Goal: Contribute content: Contribute content

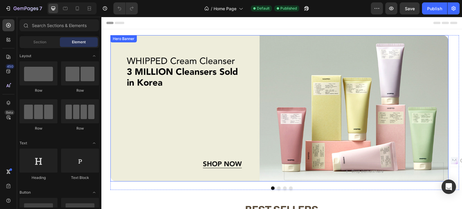
click at [189, 102] on div "Background Image" at bounding box center [279, 108] width 338 height 146
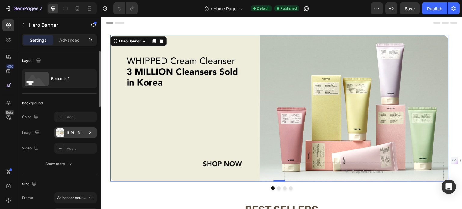
click at [75, 134] on div "[URL][DOMAIN_NAME]" at bounding box center [75, 132] width 17 height 5
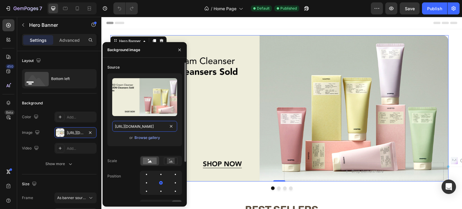
click at [127, 128] on input "[URL][DOMAIN_NAME]" at bounding box center [144, 126] width 65 height 11
click at [228, 66] on div "Background Image" at bounding box center [279, 108] width 338 height 146
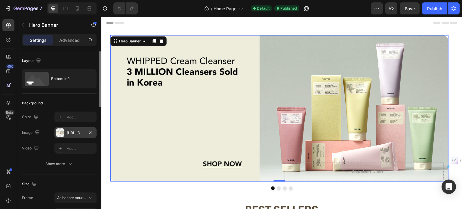
click at [73, 127] on div "[URL][DOMAIN_NAME]" at bounding box center [75, 132] width 42 height 11
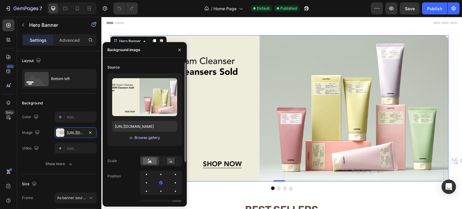
click at [143, 137] on div "Browse gallery" at bounding box center [147, 137] width 26 height 5
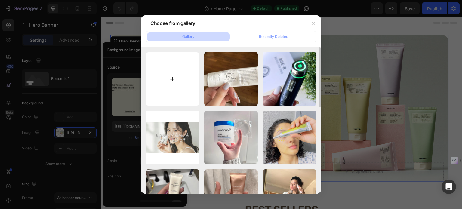
click at [162, 63] on input "file" at bounding box center [173, 79] width 54 height 54
type input "C:\fakepath\gempages_580615690227024809-754d.webp"
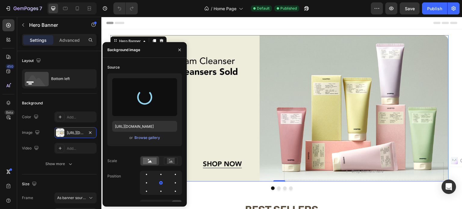
type input "[URL][DOMAIN_NAME]"
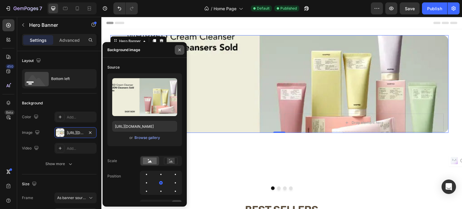
click at [180, 50] on icon "button" at bounding box center [179, 50] width 5 height 5
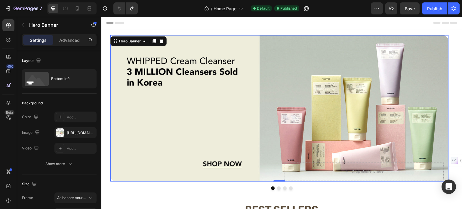
click at [187, 102] on div "Background Image" at bounding box center [279, 108] width 338 height 146
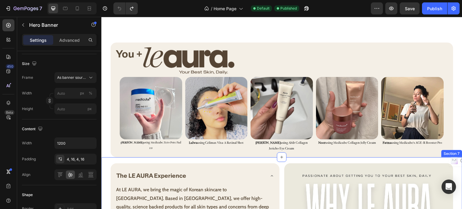
scroll to position [812, 0]
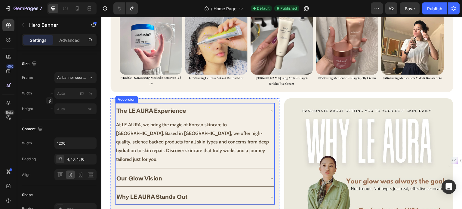
click at [207, 46] on img at bounding box center [216, 43] width 63 height 63
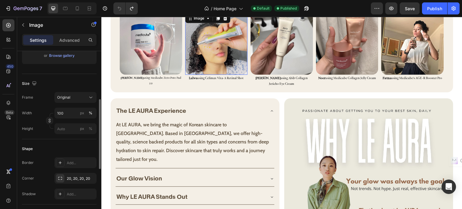
scroll to position [0, 0]
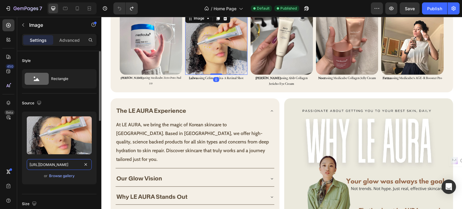
click at [66, 165] on input "[URL][DOMAIN_NAME]" at bounding box center [59, 164] width 65 height 11
click at [56, 175] on div "Browse gallery" at bounding box center [62, 175] width 26 height 5
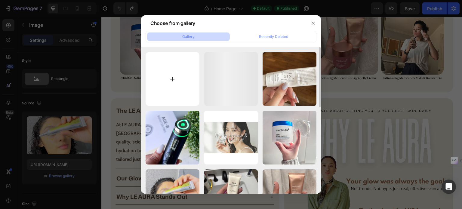
click at [166, 75] on input "file" at bounding box center [173, 79] width 54 height 54
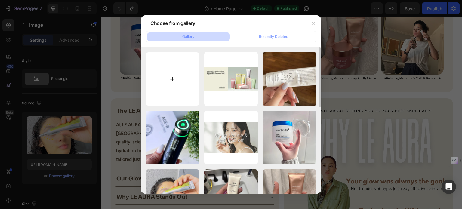
type input "C:\fakepath\gempages_580615690227024809-5ca31e1c-1f0b-4e64-8fd8-7f19fddba4b1_50…"
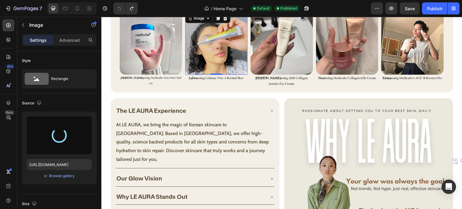
type input "[URL][DOMAIN_NAME]"
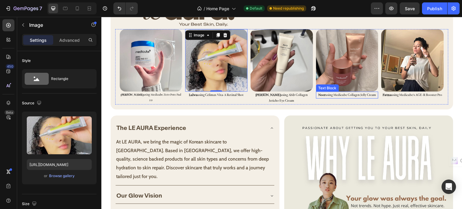
scroll to position [782, 0]
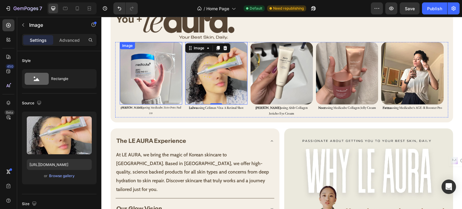
click at [154, 77] on img at bounding box center [151, 73] width 63 height 63
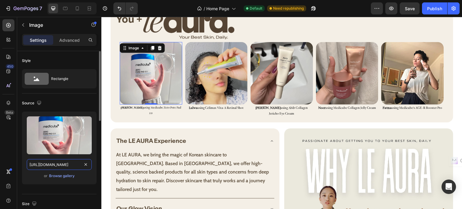
click at [54, 165] on input "[URL][DOMAIN_NAME]" at bounding box center [59, 164] width 65 height 11
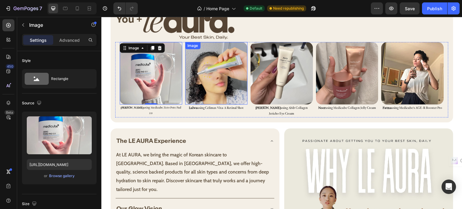
click at [215, 69] on img at bounding box center [216, 73] width 63 height 63
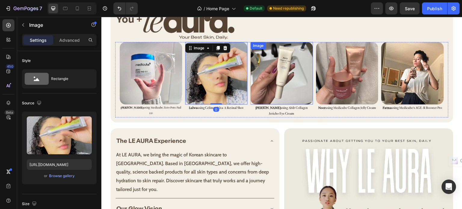
click at [278, 68] on img at bounding box center [282, 73] width 63 height 63
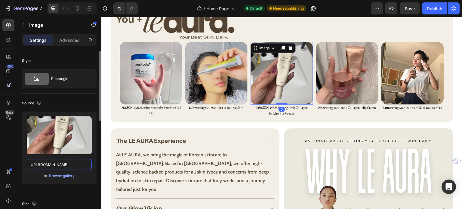
click at [59, 163] on input "[URL][DOMAIN_NAME]" at bounding box center [59, 164] width 65 height 11
click at [346, 75] on img at bounding box center [347, 73] width 63 height 63
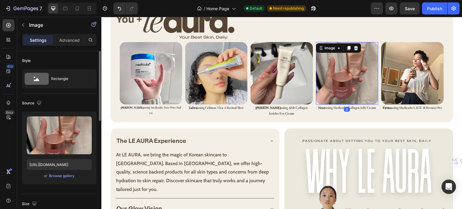
click at [54, 157] on div "Upload Image [URL][DOMAIN_NAME] or Browse gallery" at bounding box center [59, 148] width 75 height 73
click at [51, 161] on input "[URL][DOMAIN_NAME]" at bounding box center [59, 164] width 65 height 11
click at [398, 67] on img at bounding box center [412, 73] width 63 height 63
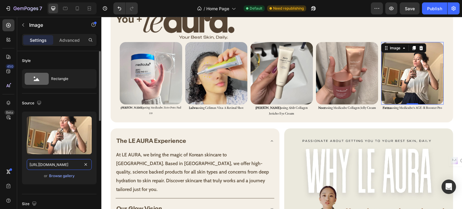
click at [61, 166] on input "[URL][DOMAIN_NAME]" at bounding box center [59, 164] width 65 height 11
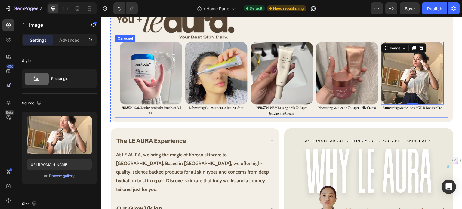
click at [184, 90] on div "Image [PERSON_NAME] using Medicube Zero Pore Pad 2.0 Text Block Image Lulwa usi…" at bounding box center [284, 79] width 329 height 75
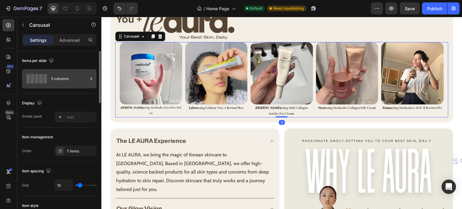
click at [73, 83] on div "5 columns" at bounding box center [69, 79] width 37 height 14
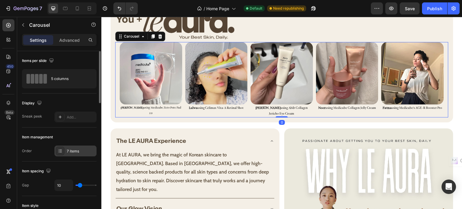
click at [75, 147] on div "7 items" at bounding box center [75, 151] width 42 height 11
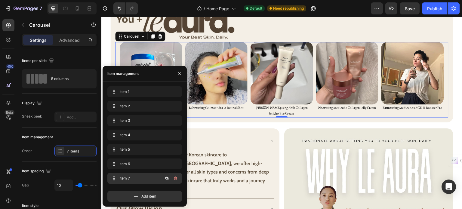
click at [123, 175] on div "Item 7 Item 7" at bounding box center [136, 178] width 53 height 8
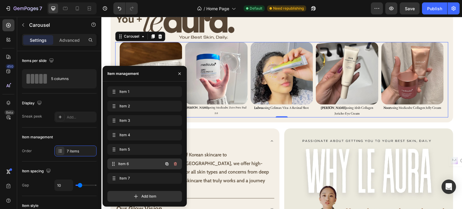
click at [128, 163] on span "Item 6" at bounding box center [140, 163] width 45 height 5
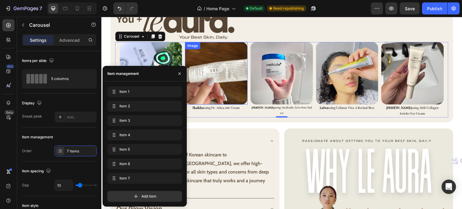
click at [164, 55] on img at bounding box center [151, 73] width 63 height 63
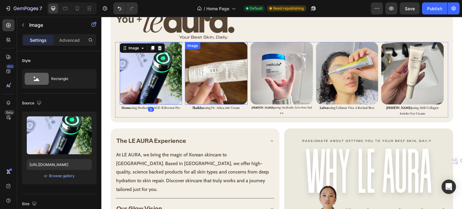
click at [221, 74] on img at bounding box center [216, 73] width 63 height 63
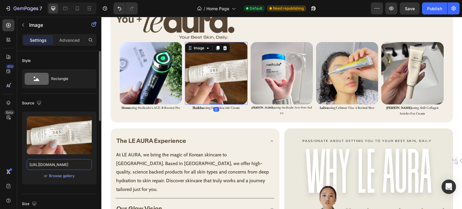
click at [68, 164] on input "[URL][DOMAIN_NAME]" at bounding box center [59, 164] width 65 height 11
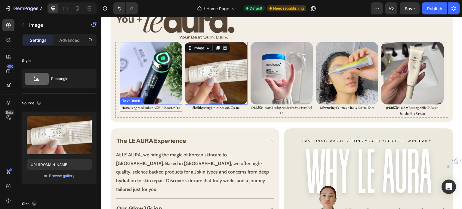
click at [134, 87] on img at bounding box center [151, 73] width 63 height 63
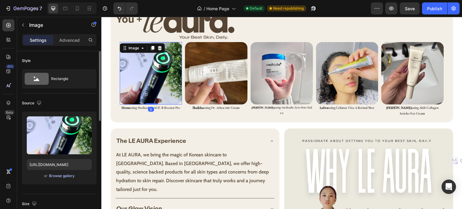
click at [66, 175] on div "Browse gallery" at bounding box center [62, 175] width 26 height 5
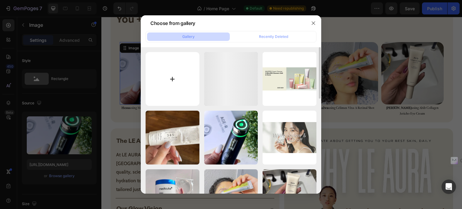
click at [185, 77] on input "file" at bounding box center [173, 79] width 54 height 54
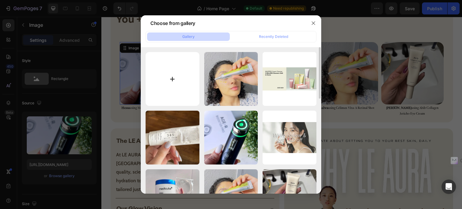
type input "C:\fakepath\gempages_580615690227024809-5e6f9924-8776-4f97-a193-d980fb7b9075_50…"
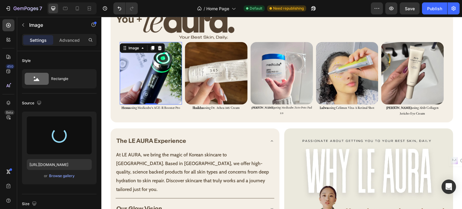
type input "[URL][DOMAIN_NAME]"
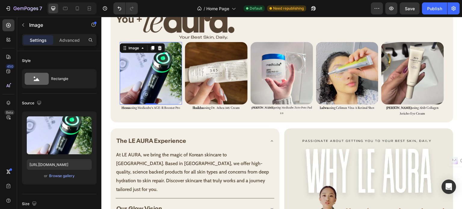
click at [148, 73] on img at bounding box center [151, 73] width 63 height 63
click at [60, 170] on div "Upload Image [URL][DOMAIN_NAME] or Browse gallery" at bounding box center [59, 148] width 75 height 73
click at [59, 175] on div "Browse gallery" at bounding box center [62, 175] width 26 height 5
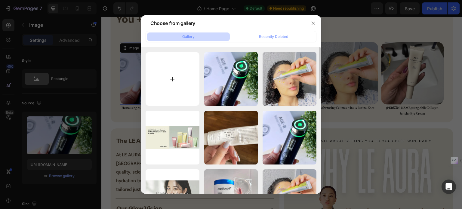
type input "C:\fakepath\gempages_580615690227024809-5e6f9924-8776-4f97-a193-d980fb7b9075_50…"
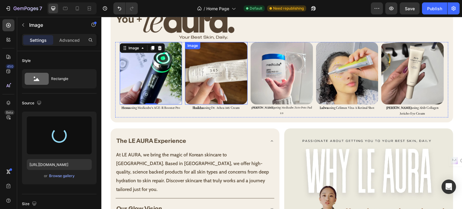
type input "[URL][DOMAIN_NAME]"
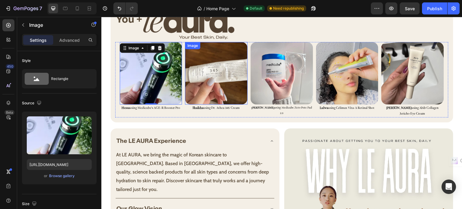
click at [214, 78] on img at bounding box center [216, 73] width 63 height 63
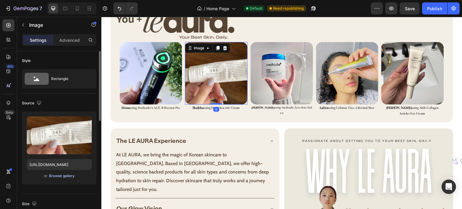
click at [66, 173] on div "Browse gallery" at bounding box center [62, 175] width 26 height 5
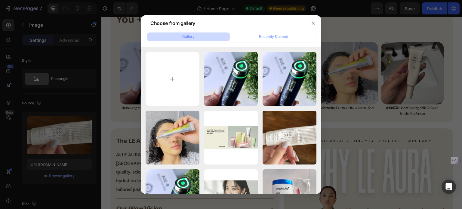
type input "C:\fakepath\gempages_580615690227024809-51ac0e76-32fc-457a-bed2-c9d3300bf13e.we…"
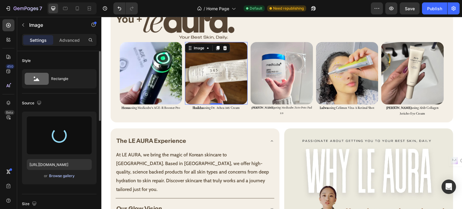
click at [61, 176] on div "Browse gallery" at bounding box center [62, 175] width 26 height 5
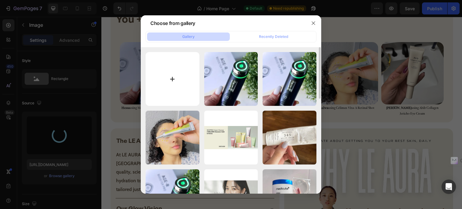
type input "[URL][DOMAIN_NAME]"
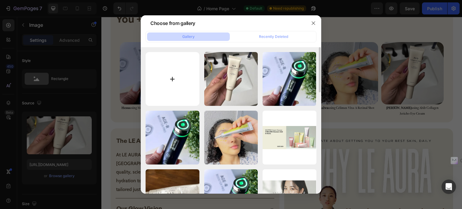
type input "C:\fakepath\gempages_580615690227024809-927e1110-021c-4838-bec2-8e6625c36656.we…"
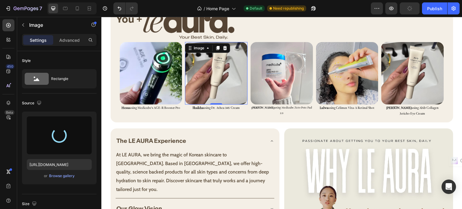
type input "[URL][DOMAIN_NAME]"
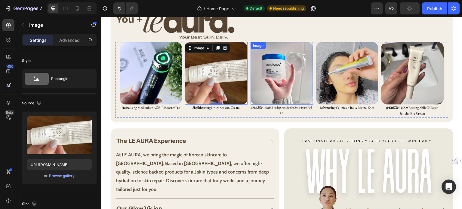
click at [277, 76] on img at bounding box center [282, 73] width 63 height 63
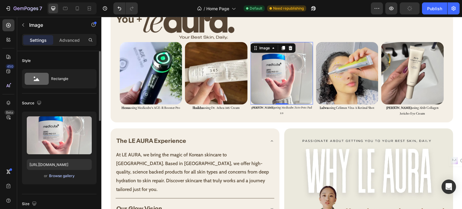
click at [59, 177] on div "Browse gallery" at bounding box center [62, 175] width 26 height 5
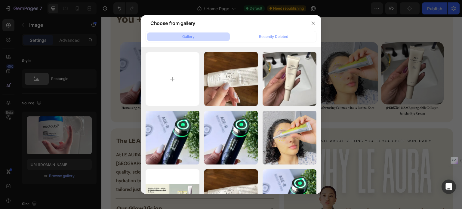
type input "C:\fakepath\gempages_580615690227024809-64fef47a-d094-462c-af69-762c3bf5a4b4.we…"
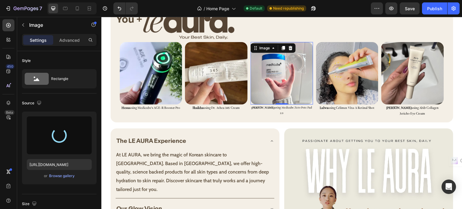
type input "[URL][DOMAIN_NAME]"
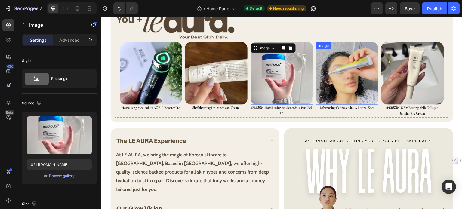
click at [340, 76] on img at bounding box center [347, 73] width 63 height 63
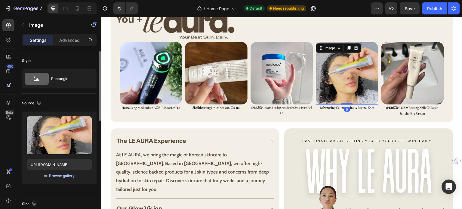
click at [64, 174] on div "Browse gallery" at bounding box center [62, 175] width 26 height 5
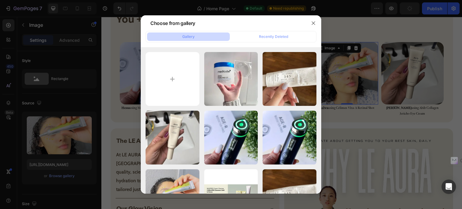
type input "C:\fakepath\gempages_580615690227024809-5ca31e1c-1f0b-4e64-8fd8-7f19fddba4b1_50…"
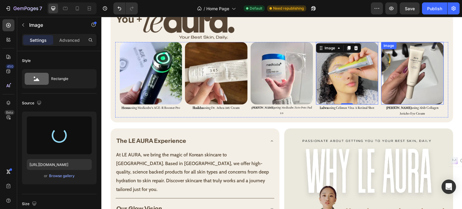
click at [402, 85] on img at bounding box center [412, 73] width 63 height 63
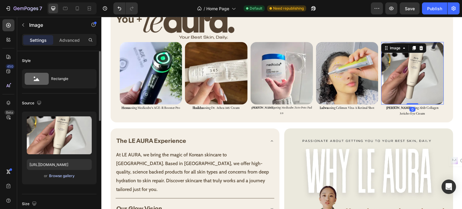
click at [57, 175] on div "Browse gallery" at bounding box center [62, 175] width 26 height 5
click at [57, 176] on div "Browse gallery" at bounding box center [62, 175] width 26 height 5
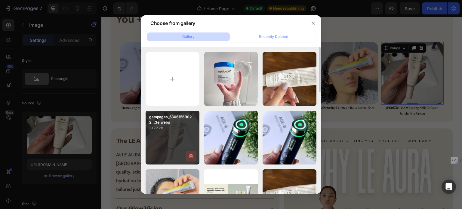
click at [158, 134] on div "gempages_58061569022...3e.webp 19.72 kb" at bounding box center [173, 138] width 54 height 54
type input "[URL][DOMAIN_NAME]"
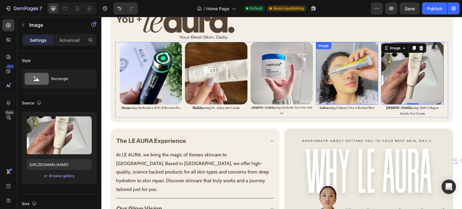
click at [338, 75] on img at bounding box center [347, 73] width 63 height 63
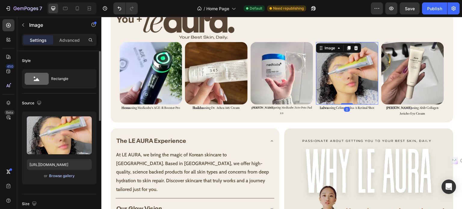
click at [66, 174] on div "Browse gallery" at bounding box center [62, 175] width 26 height 5
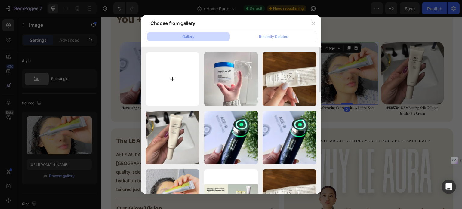
click at [157, 97] on input "file" at bounding box center [173, 79] width 54 height 54
type input "C:\fakepath\gempages_580615690227024809-5ca31e1c-1f0b-4e64-8fd8-7f19fddba4b1_50…"
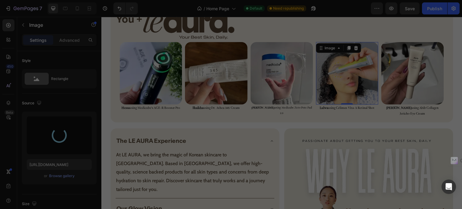
type input "[URL][DOMAIN_NAME]"
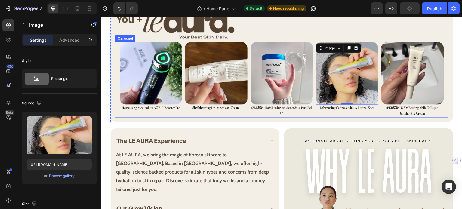
click at [380, 88] on div "Image [PERSON_NAME] using Medicube Zero Pore Pad 2.0 Text Block Image 0 Lulwa u…" at bounding box center [284, 79] width 329 height 75
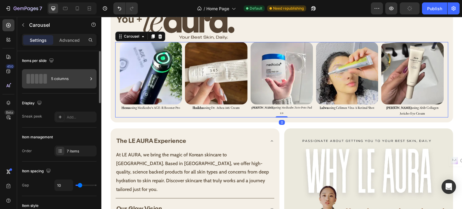
click at [65, 78] on div "5 columns" at bounding box center [69, 79] width 37 height 14
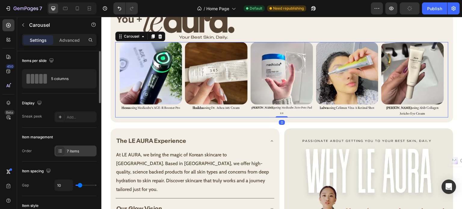
click at [73, 149] on div "7 items" at bounding box center [81, 151] width 28 height 5
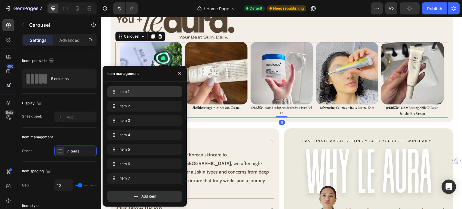
click at [130, 96] on div "Item 1 Item 1" at bounding box center [145, 92] width 70 height 8
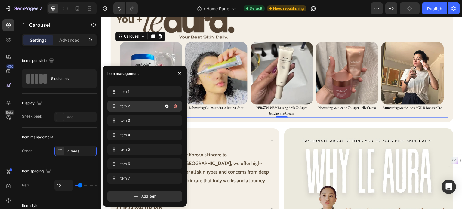
click at [127, 106] on span "Item 2" at bounding box center [136, 105] width 34 height 5
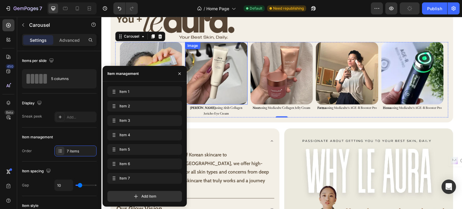
click at [277, 80] on img at bounding box center [282, 73] width 63 height 63
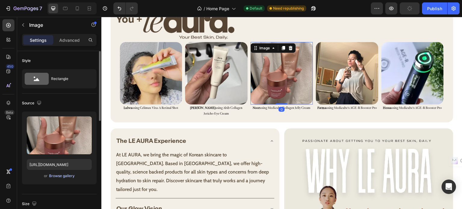
click at [66, 175] on div "Browse gallery" at bounding box center [62, 175] width 26 height 5
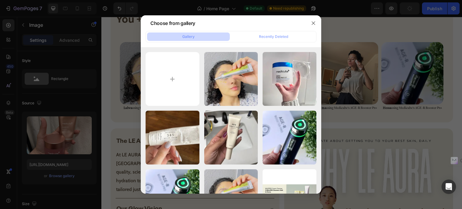
type input "C:\fakepath\gempages_580615690227024809-4534debf-7487-477b-9717-8275b4de620c.we…"
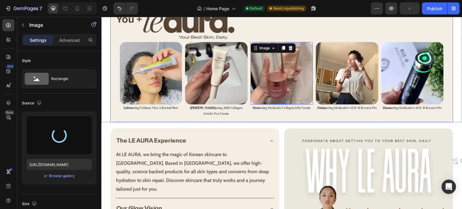
type input "[URL][DOMAIN_NAME]"
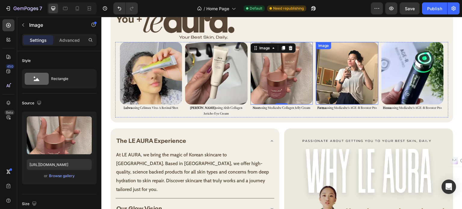
click at [340, 74] on img at bounding box center [347, 73] width 63 height 63
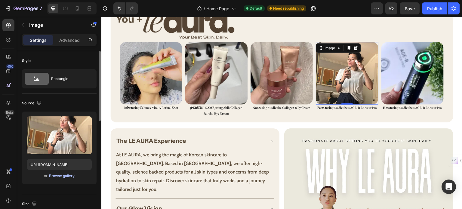
click at [68, 174] on div "Browse gallery" at bounding box center [62, 175] width 26 height 5
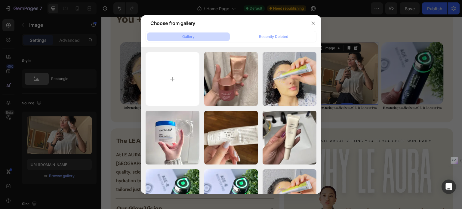
type input "C:\fakepath\gempages_580615690227024809-4225c9fe-eda5-4e45-bc66-ee6dc114aee6.we…"
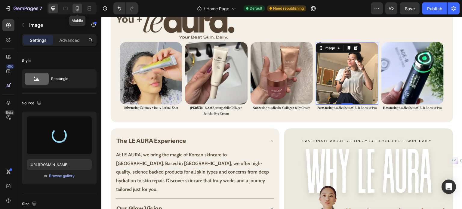
type input "[URL][DOMAIN_NAME]"
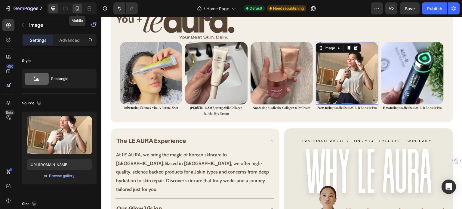
click at [76, 8] on icon at bounding box center [77, 8] width 6 height 6
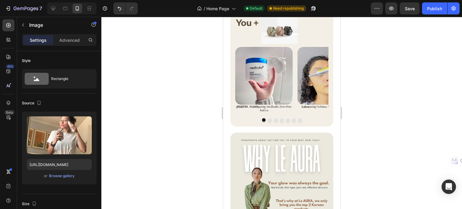
scroll to position [807, 0]
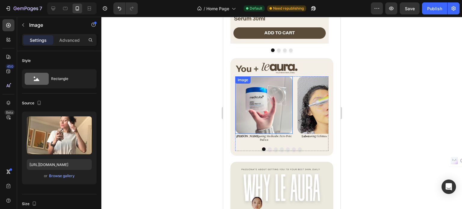
click at [264, 109] on img at bounding box center [263, 104] width 57 height 57
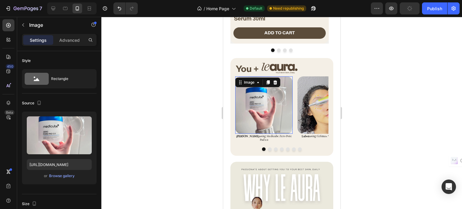
scroll to position [803, 0]
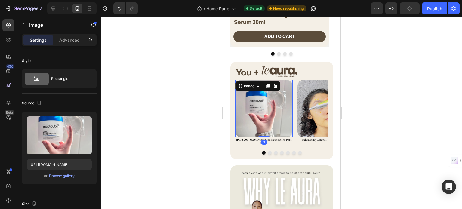
click at [251, 119] on img at bounding box center [263, 108] width 57 height 57
click at [67, 175] on div "Browse gallery" at bounding box center [62, 175] width 26 height 5
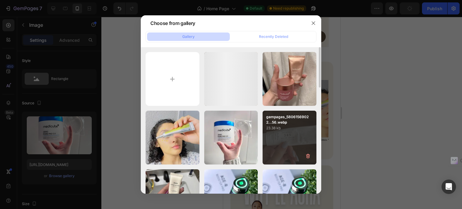
click at [0, 0] on div "gempages_58061569022...b4.webp 6.32 kb" at bounding box center [0, 0] width 0 height 0
type input "[URL][DOMAIN_NAME]"
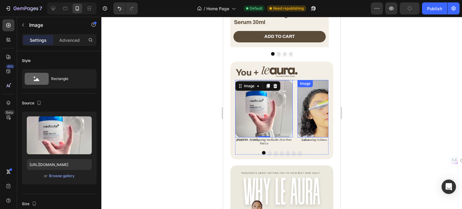
click at [309, 104] on img at bounding box center [325, 108] width 57 height 57
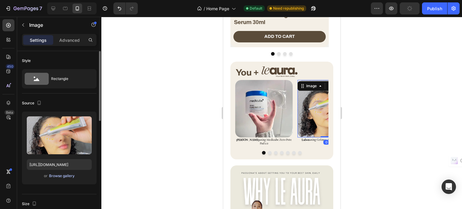
click at [72, 177] on div "Browse gallery" at bounding box center [62, 175] width 26 height 5
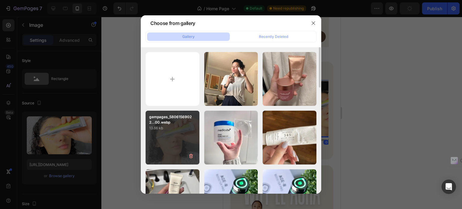
click at [175, 148] on div "gempages_58061569022...00.webp 13.66 kb" at bounding box center [173, 138] width 54 height 54
type input "[URL][DOMAIN_NAME]"
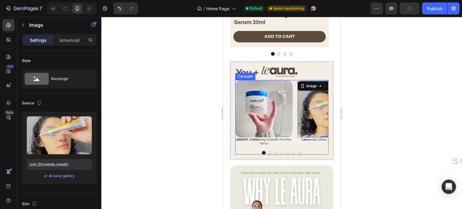
click at [274, 151] on button "Dot" at bounding box center [276, 153] width 4 height 4
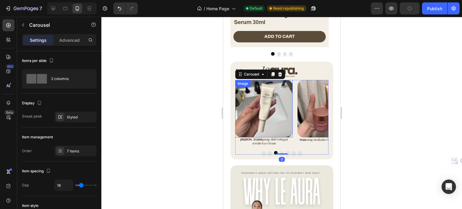
click at [289, 114] on img at bounding box center [263, 108] width 57 height 57
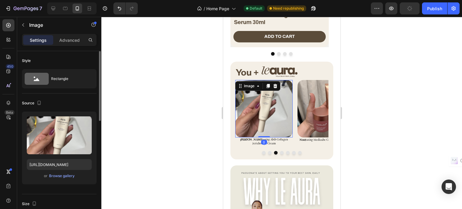
click at [76, 175] on div "or Browse gallery" at bounding box center [59, 175] width 65 height 7
click at [70, 176] on div "Browse gallery" at bounding box center [62, 175] width 26 height 5
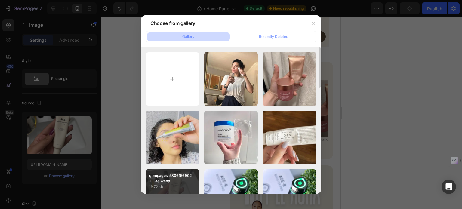
click at [168, 185] on p "19.72 kb" at bounding box center [172, 187] width 47 height 6
type input "[URL][DOMAIN_NAME]"
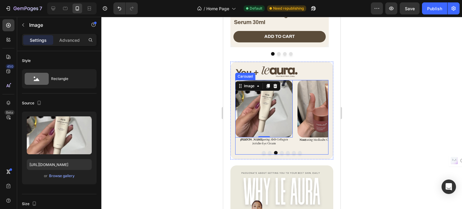
click at [312, 109] on img at bounding box center [325, 108] width 57 height 57
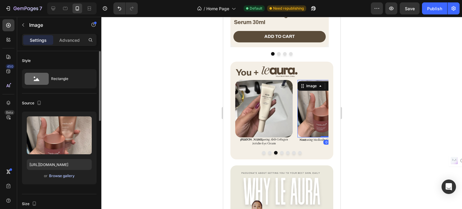
click at [60, 175] on div "Browse gallery" at bounding box center [62, 175] width 26 height 5
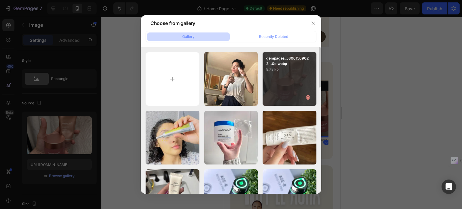
click at [280, 91] on div "gempages_58061569022...0c.webp 8.78 kb" at bounding box center [290, 79] width 54 height 54
type input "[URL][DOMAIN_NAME]"
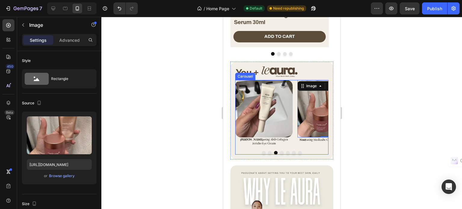
click at [280, 151] on button "Dot" at bounding box center [282, 153] width 4 height 4
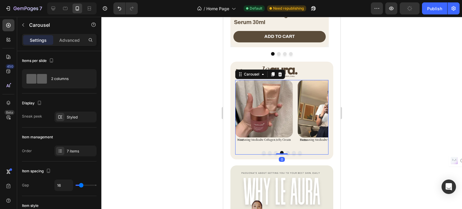
click at [311, 100] on img at bounding box center [325, 108] width 57 height 57
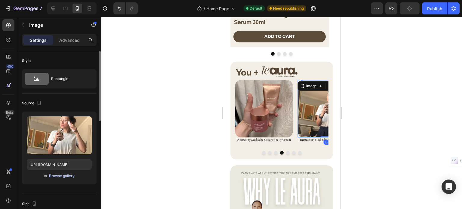
click at [69, 174] on div "Browse gallery" at bounding box center [62, 175] width 26 height 5
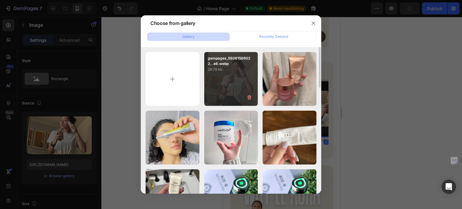
click at [215, 75] on div "gempages_58061569022...e6.webp 26.76 kb" at bounding box center [231, 79] width 54 height 54
type input "[URL][DOMAIN_NAME]"
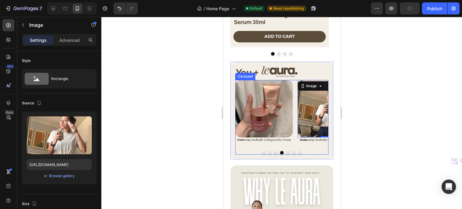
click at [286, 151] on button "Dot" at bounding box center [288, 153] width 4 height 4
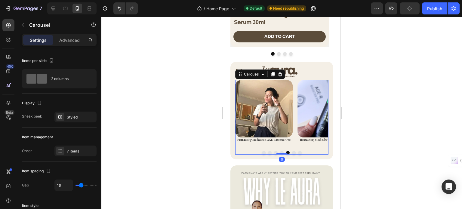
click at [292, 151] on button "Dot" at bounding box center [294, 153] width 4 height 4
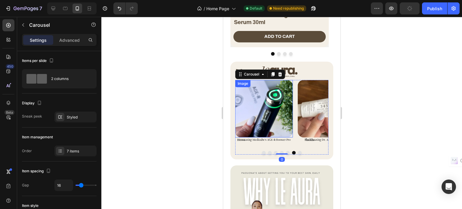
click at [256, 101] on img at bounding box center [263, 108] width 57 height 57
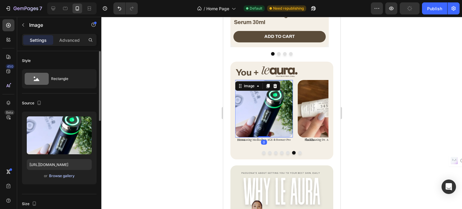
click at [69, 174] on div "Browse gallery" at bounding box center [62, 175] width 26 height 5
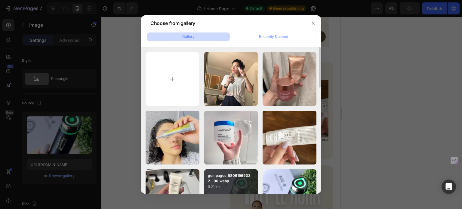
click at [224, 183] on p "gempages_58061569022...00.webp" at bounding box center [231, 178] width 47 height 11
type input "[URL][DOMAIN_NAME]"
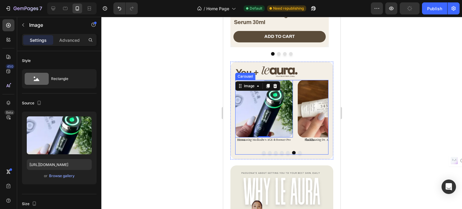
click at [298, 151] on button "Dot" at bounding box center [300, 153] width 4 height 4
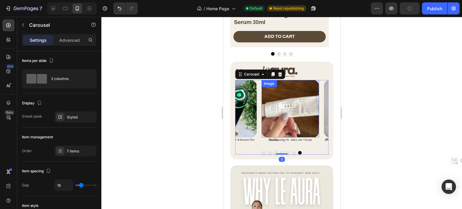
click at [296, 109] on img at bounding box center [289, 108] width 57 height 57
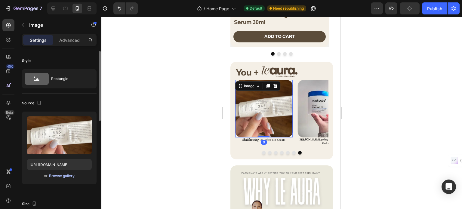
click at [63, 175] on div "Browse gallery" at bounding box center [62, 175] width 26 height 5
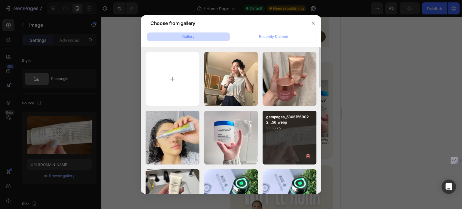
click at [288, 138] on div "gempages_58061569022...56.webp 23.38 kb" at bounding box center [290, 138] width 54 height 54
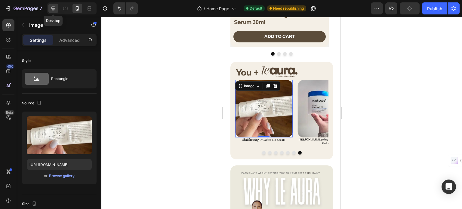
click at [54, 10] on icon at bounding box center [53, 9] width 4 height 4
type input "[URL][DOMAIN_NAME]"
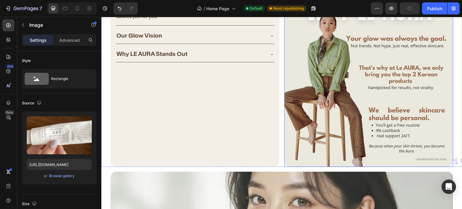
scroll to position [919, 0]
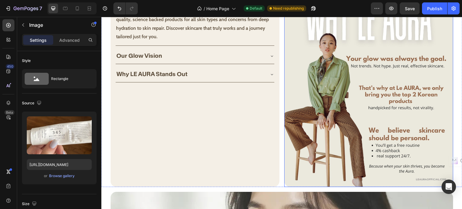
click at [304, 85] on img at bounding box center [368, 81] width 169 height 211
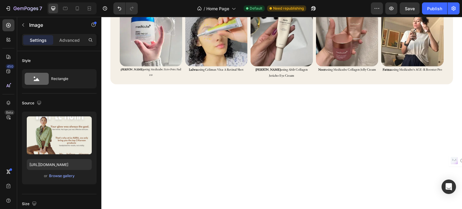
scroll to position [678, 0]
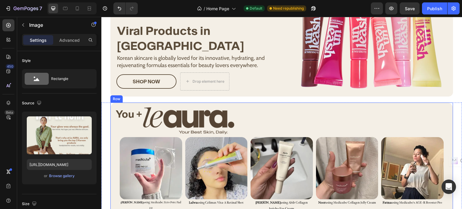
click at [337, 55] on img at bounding box center [370, 40] width 167 height 112
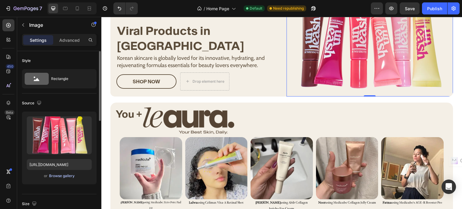
click at [61, 175] on div "Browse gallery" at bounding box center [62, 175] width 26 height 5
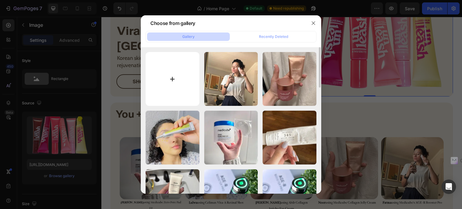
click at [169, 76] on input "file" at bounding box center [173, 79] width 54 height 54
type input "C:\fakepath\gempages_580615690227024809-045a.webp"
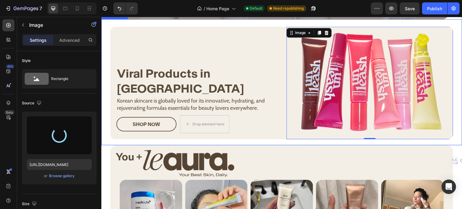
scroll to position [618, 0]
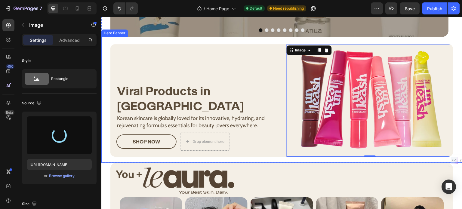
type input "[URL][DOMAIN_NAME]"
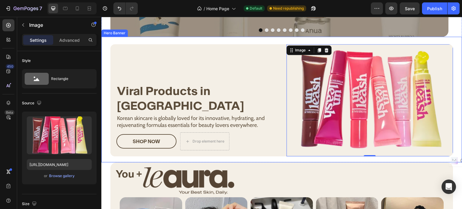
click at [235, 74] on div "Viral Products in [GEOGRAPHIC_DATA] Heading Korean skincare is globally loved f…" at bounding box center [193, 100] width 167 height 112
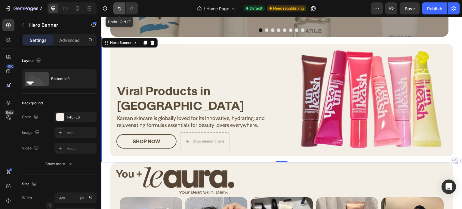
click at [122, 10] on icon "Undo/Redo" at bounding box center [119, 8] width 6 height 6
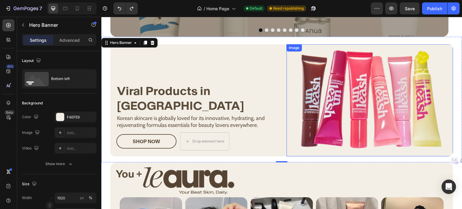
click at [378, 100] on img at bounding box center [370, 100] width 167 height 112
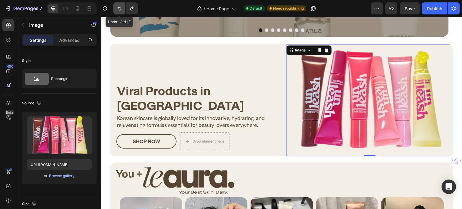
click at [120, 13] on button "Undo/Redo" at bounding box center [119, 8] width 12 height 12
type input "[URL][DOMAIN_NAME]"
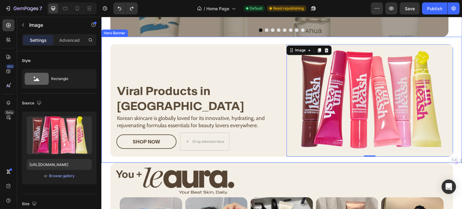
click at [162, 69] on div "Viral Products in [GEOGRAPHIC_DATA] Heading Korean skincare is globally loved f…" at bounding box center [193, 100] width 167 height 112
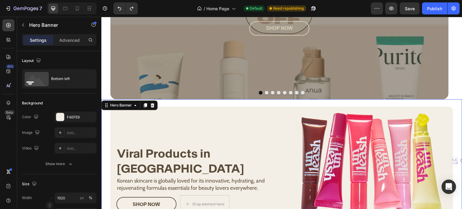
scroll to position [528, 0]
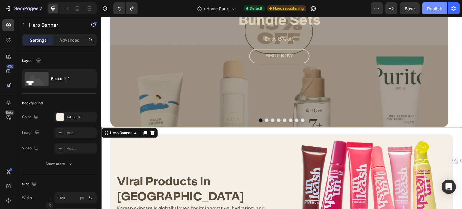
click at [438, 12] on button "Publish" at bounding box center [434, 8] width 25 height 12
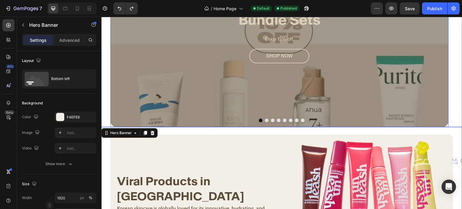
scroll to position [497, 0]
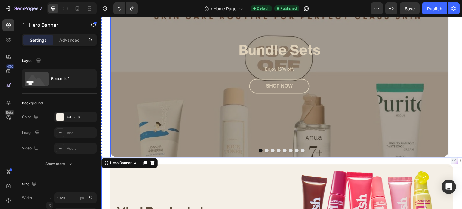
click at [133, 127] on div "Overlay" at bounding box center [279, 67] width 338 height 180
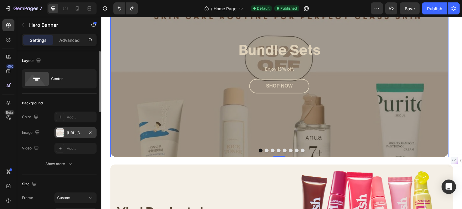
click at [75, 132] on div "[URL][DOMAIN_NAME]" at bounding box center [75, 132] width 17 height 5
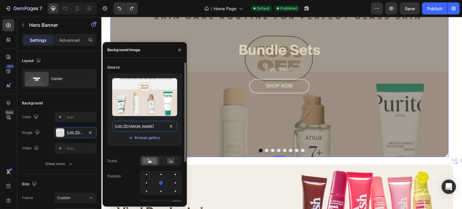
click at [147, 128] on input "[URL][DOMAIN_NAME]" at bounding box center [144, 126] width 65 height 11
click at [227, 121] on div "Overlay" at bounding box center [279, 67] width 338 height 180
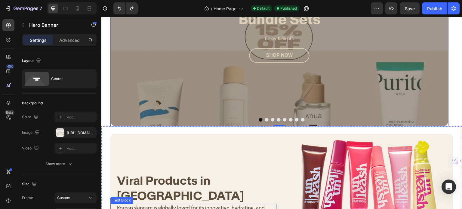
scroll to position [678, 0]
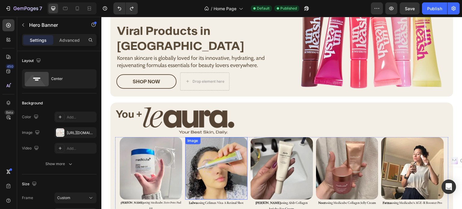
click at [198, 159] on img at bounding box center [216, 168] width 63 height 63
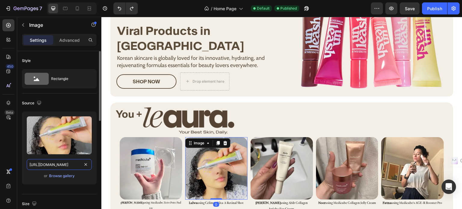
click at [66, 165] on input "[URL][DOMAIN_NAME]" at bounding box center [59, 164] width 65 height 11
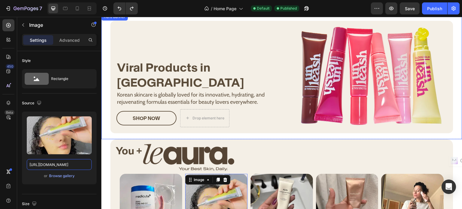
scroll to position [588, 0]
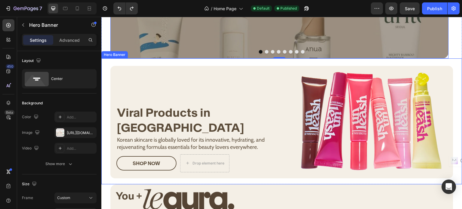
scroll to position [491, 0]
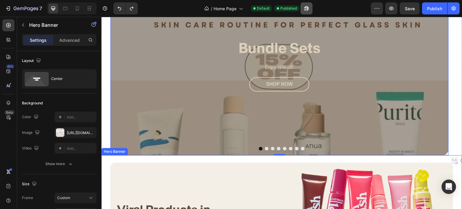
click at [306, 10] on icon "button" at bounding box center [305, 10] width 2 height 2
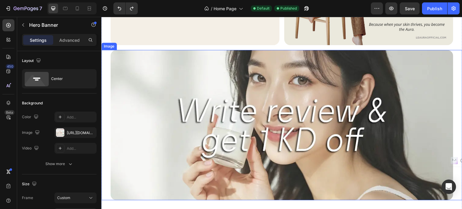
scroll to position [1099, 0]
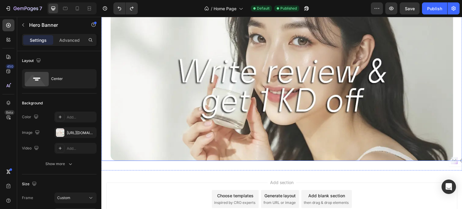
click at [232, 124] on img at bounding box center [281, 86] width 343 height 150
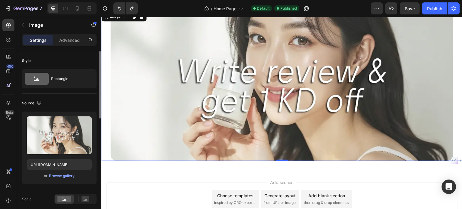
click at [57, 172] on div "or Browse gallery" at bounding box center [59, 175] width 65 height 7
click at [58, 176] on div "Browse gallery" at bounding box center [62, 175] width 26 height 5
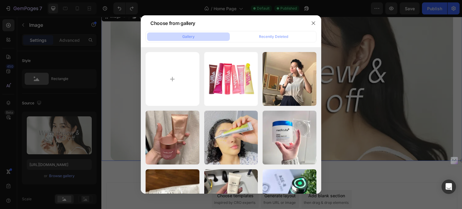
type input "C:\fakepath\gempages_580615690227024809-b3c9.webp"
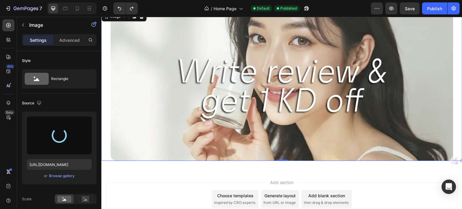
click at [2, 152] on div "450 Beta" at bounding box center [8, 113] width 17 height 192
click at [3, 143] on div "450 Beta" at bounding box center [8, 92] width 12 height 146
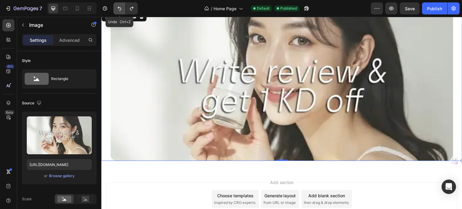
click at [120, 7] on icon "Undo/Redo" at bounding box center [119, 8] width 6 height 6
type input "[URL][DOMAIN_NAME]"
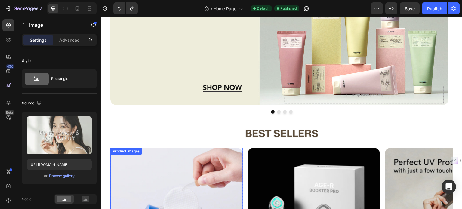
scroll to position [137, 0]
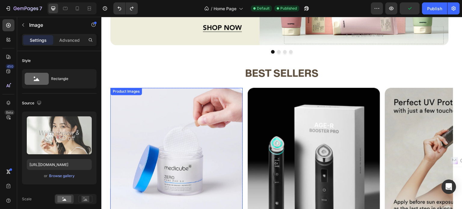
click at [168, 138] on img at bounding box center [176, 154] width 132 height 132
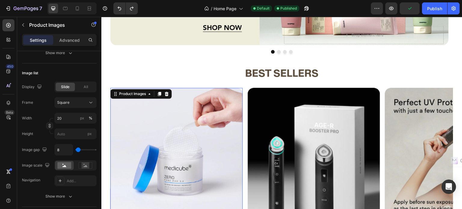
scroll to position [325, 0]
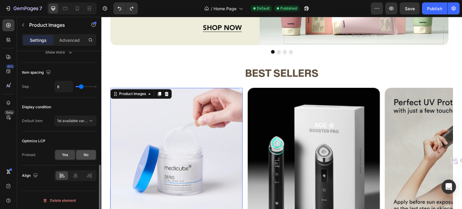
click at [83, 150] on div "No" at bounding box center [86, 155] width 20 height 10
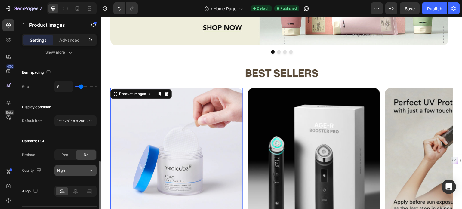
click at [70, 168] on div "High" at bounding box center [72, 170] width 31 height 5
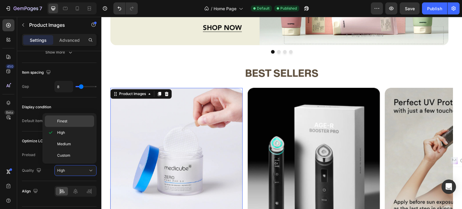
click at [69, 124] on div "Finest" at bounding box center [69, 120] width 49 height 11
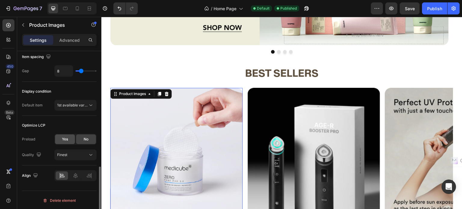
click at [63, 137] on span "Yes" at bounding box center [65, 139] width 6 height 5
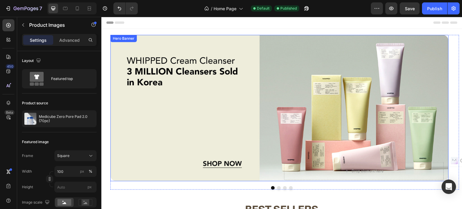
scroll to position [0, 0]
click at [191, 118] on div "Background Image" at bounding box center [279, 108] width 338 height 146
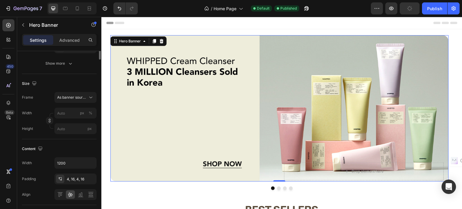
scroll to position [40, 0]
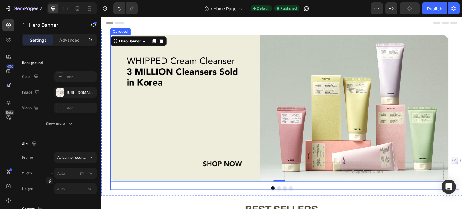
click at [277, 187] on button "Dot" at bounding box center [279, 188] width 4 height 4
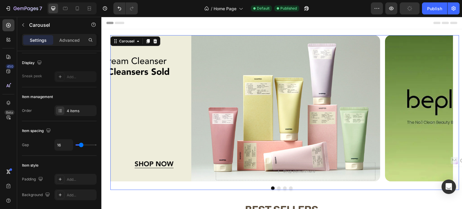
scroll to position [0, 0]
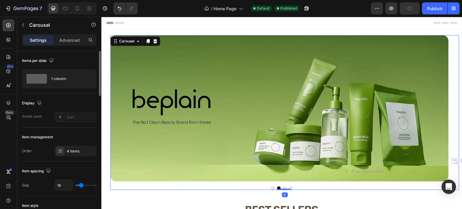
click at [285, 187] on div at bounding box center [281, 188] width 343 height 4
click at [289, 187] on button "Dot" at bounding box center [291, 188] width 4 height 4
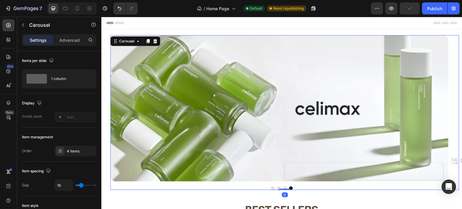
click at [283, 188] on button "Dot" at bounding box center [285, 188] width 4 height 4
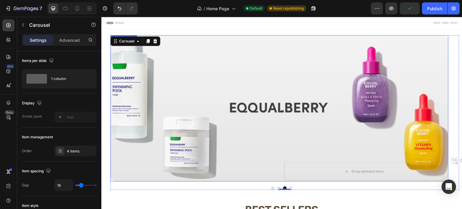
click at [195, 119] on div "Background Image" at bounding box center [279, 108] width 338 height 146
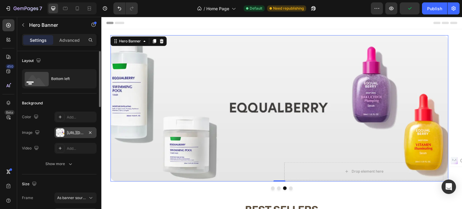
click at [79, 134] on div "[URL][DOMAIN_NAME]" at bounding box center [75, 132] width 17 height 5
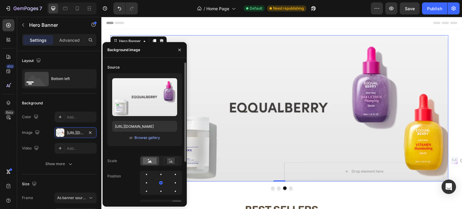
click at [120, 132] on div "Upload Image [URL][DOMAIN_NAME] or Browse gallery" at bounding box center [144, 109] width 75 height 73
click at [129, 127] on input "[URL][DOMAIN_NAME]" at bounding box center [144, 126] width 65 height 11
click at [442, 8] on div "Publish" at bounding box center [434, 8] width 15 height 6
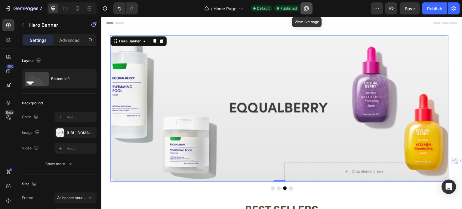
click at [308, 6] on icon "button" at bounding box center [306, 8] width 6 height 6
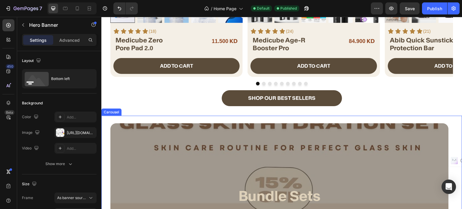
scroll to position [421, 0]
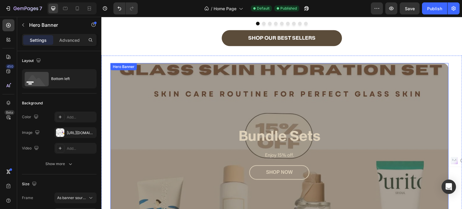
click at [198, 114] on div "Overlay" at bounding box center [279, 153] width 338 height 180
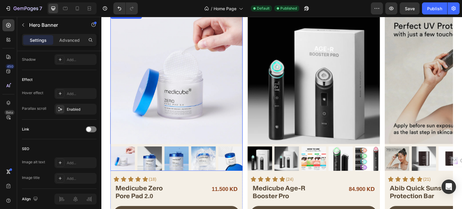
scroll to position [241, 0]
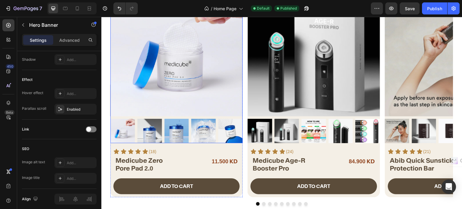
click at [155, 70] on img at bounding box center [176, 50] width 132 height 132
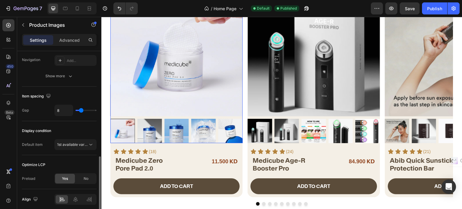
scroll to position [0, 0]
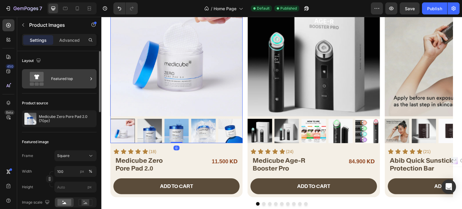
click at [65, 82] on div "Featured top" at bounding box center [69, 79] width 37 height 14
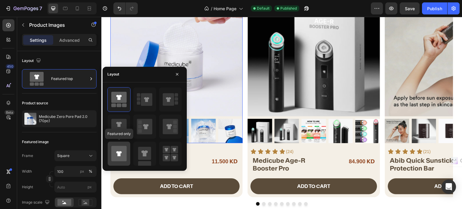
click at [122, 154] on icon at bounding box center [118, 153] width 15 height 15
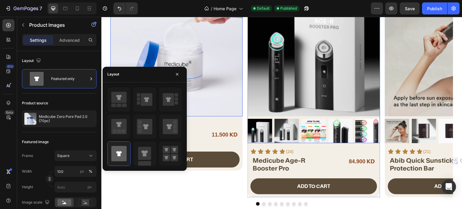
click at [314, 68] on img at bounding box center [314, 50] width 132 height 132
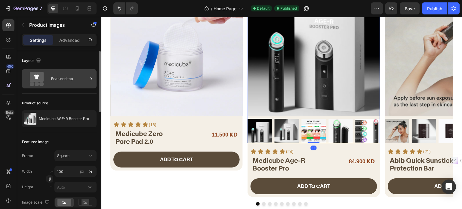
click at [60, 80] on div "Featured top" at bounding box center [69, 79] width 37 height 14
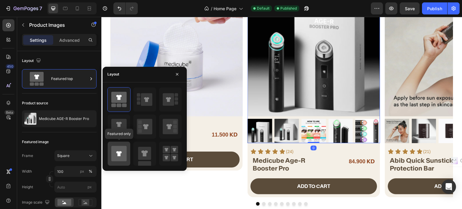
drag, startPoint x: 118, startPoint y: 157, endPoint x: 297, endPoint y: 62, distance: 202.1
click at [118, 157] on icon at bounding box center [118, 153] width 15 height 15
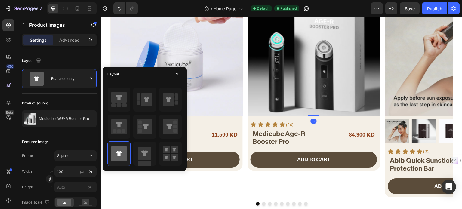
click at [424, 56] on img at bounding box center [451, 50] width 132 height 132
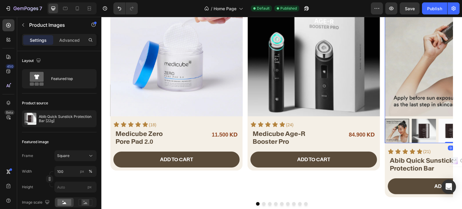
click at [412, 84] on img at bounding box center [451, 50] width 132 height 132
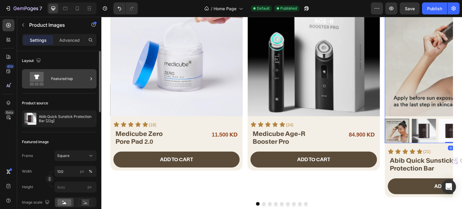
click at [63, 75] on div "Featured top" at bounding box center [69, 79] width 37 height 14
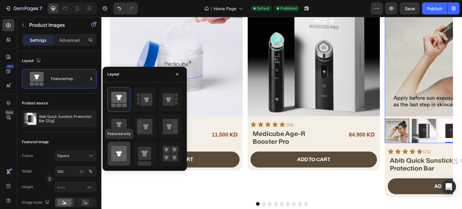
click at [120, 152] on icon at bounding box center [118, 153] width 5 height 5
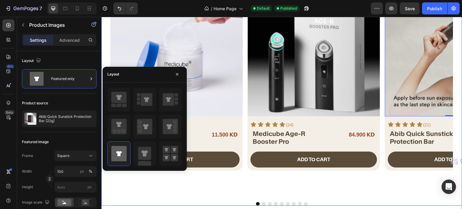
click at [270, 203] on div at bounding box center [281, 204] width 343 height 4
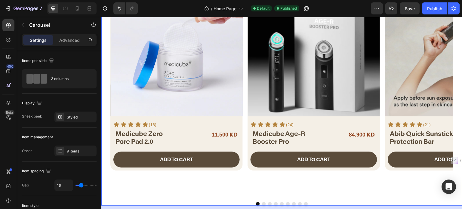
click at [269, 204] on div at bounding box center [281, 204] width 343 height 4
click at [268, 204] on button "Dot" at bounding box center [270, 204] width 4 height 4
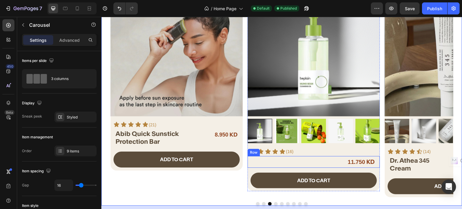
click at [295, 99] on img at bounding box center [314, 50] width 132 height 132
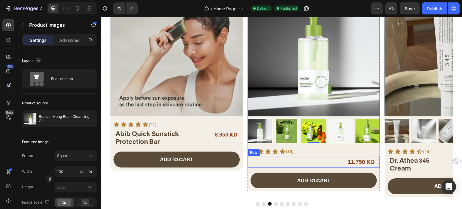
click at [276, 161] on div "Beplain Mung Beam Cleansing Oil Heading" at bounding box center [291, 161] width 81 height 11
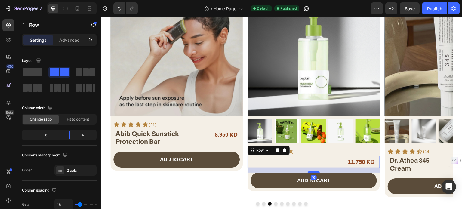
click at [276, 161] on div "Beplain Mung Beam Cleansing Oil Heading" at bounding box center [291, 161] width 81 height 11
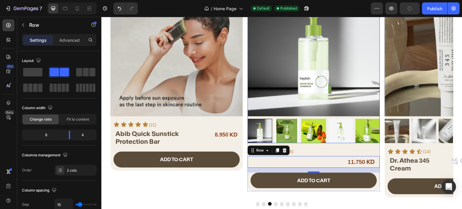
click at [300, 72] on img at bounding box center [314, 50] width 132 height 132
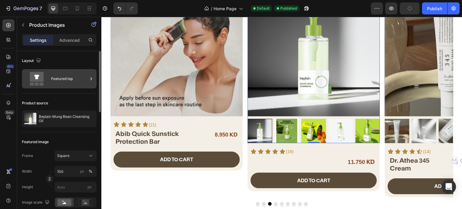
click at [64, 79] on div "Featured top" at bounding box center [69, 79] width 37 height 14
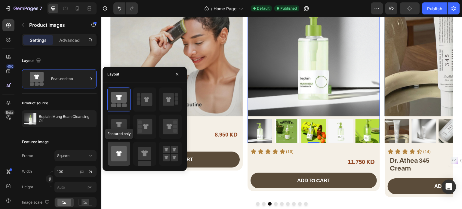
drag, startPoint x: 123, startPoint y: 152, endPoint x: 178, endPoint y: 168, distance: 56.8
click at [123, 152] on icon at bounding box center [118, 153] width 15 height 15
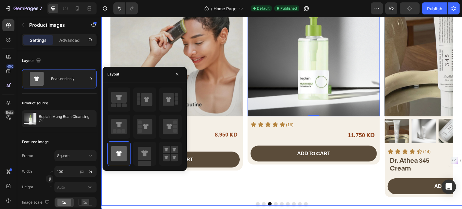
click at [275, 202] on div at bounding box center [281, 204] width 343 height 4
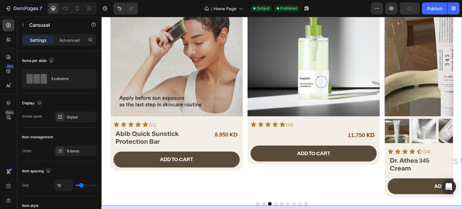
click at [275, 204] on button "Dot" at bounding box center [276, 204] width 4 height 4
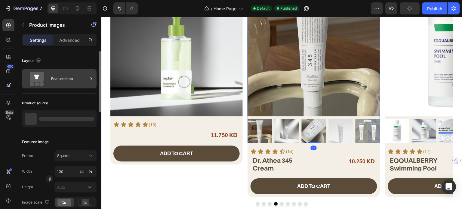
click at [51, 78] on div "Featured top" at bounding box center [59, 78] width 75 height 19
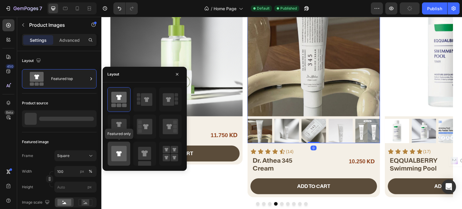
drag, startPoint x: 124, startPoint y: 155, endPoint x: 158, endPoint y: 180, distance: 42.0
click at [124, 155] on icon at bounding box center [118, 153] width 15 height 15
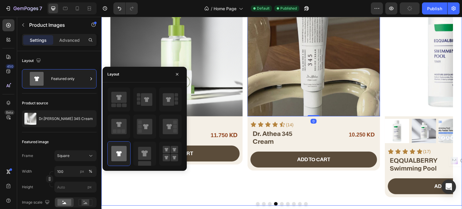
click at [280, 204] on button "Dot" at bounding box center [282, 204] width 4 height 4
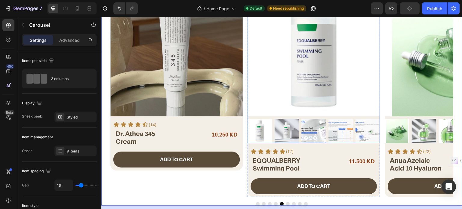
click at [371, 91] on img at bounding box center [314, 50] width 132 height 132
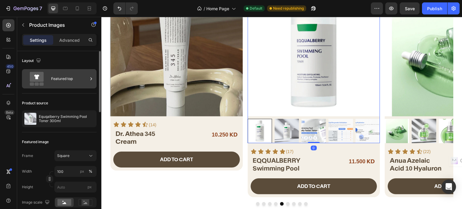
click at [48, 80] on icon at bounding box center [37, 79] width 24 height 14
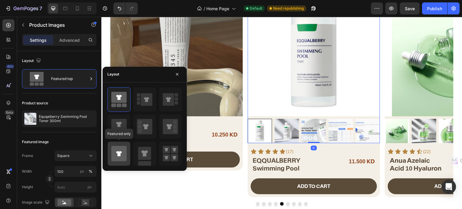
click at [117, 157] on icon at bounding box center [118, 153] width 15 height 15
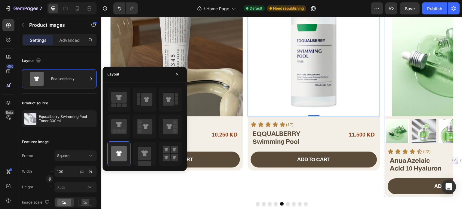
click at [397, 81] on img at bounding box center [451, 50] width 132 height 132
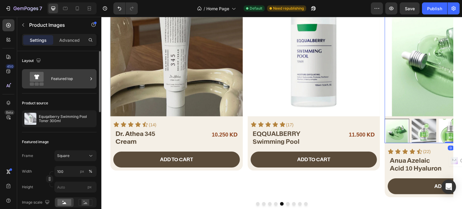
click at [54, 79] on div "Featured top" at bounding box center [69, 79] width 37 height 14
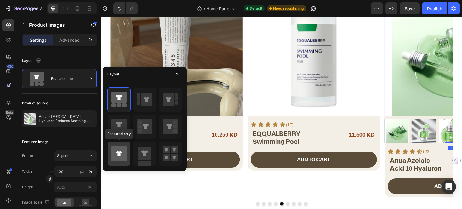
drag, startPoint x: 116, startPoint y: 151, endPoint x: 192, endPoint y: 150, distance: 75.2
click at [116, 151] on icon at bounding box center [118, 153] width 5 height 5
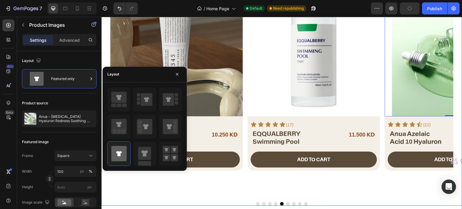
click at [286, 204] on button "Dot" at bounding box center [288, 204] width 4 height 4
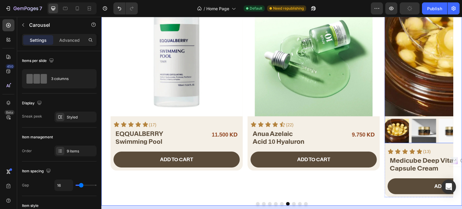
click at [407, 85] on img at bounding box center [451, 50] width 132 height 132
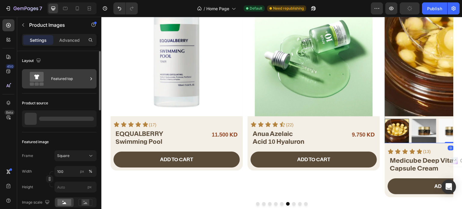
click at [48, 78] on icon at bounding box center [37, 79] width 24 height 14
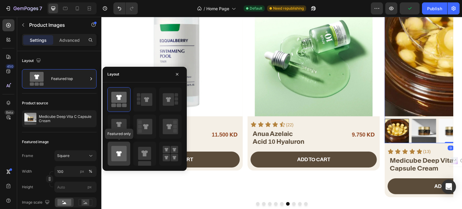
drag, startPoint x: 119, startPoint y: 152, endPoint x: 146, endPoint y: 180, distance: 39.3
click at [119, 152] on icon at bounding box center [118, 153] width 5 height 5
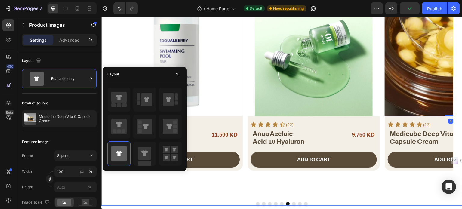
click at [292, 205] on button "Dot" at bounding box center [294, 204] width 4 height 4
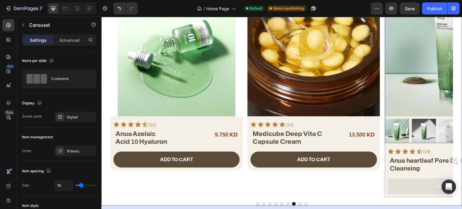
click at [403, 69] on img at bounding box center [451, 50] width 132 height 132
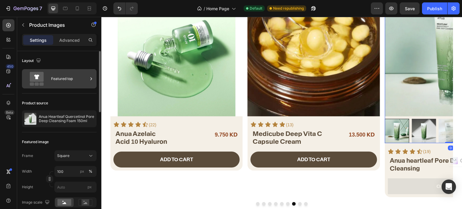
click at [56, 85] on div "Featured top" at bounding box center [69, 79] width 37 height 14
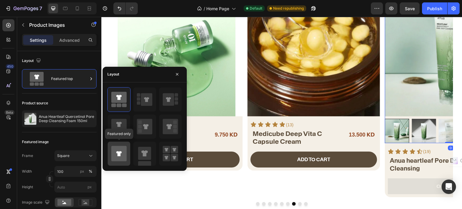
click at [116, 156] on icon at bounding box center [118, 153] width 15 height 15
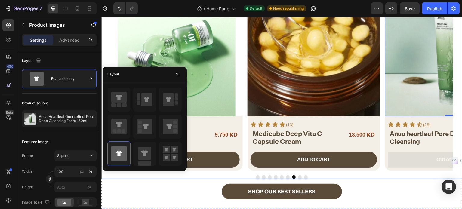
click at [298, 176] on button "Dot" at bounding box center [300, 177] width 4 height 4
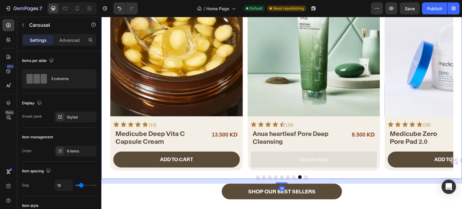
click at [304, 178] on button "Dot" at bounding box center [306, 177] width 4 height 4
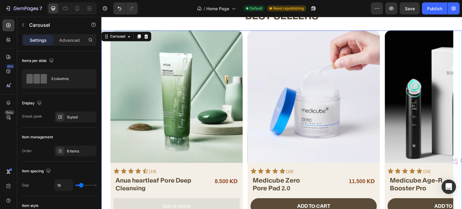
scroll to position [180, 0]
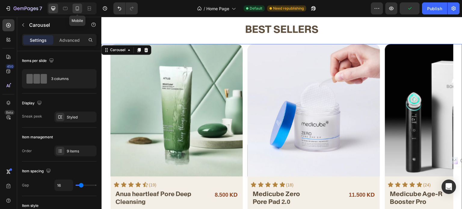
click at [79, 9] on icon at bounding box center [77, 8] width 6 height 6
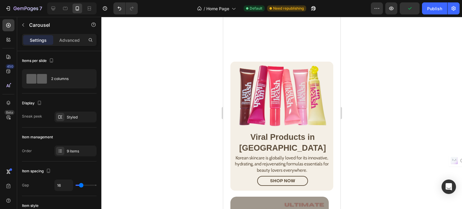
scroll to position [224, 0]
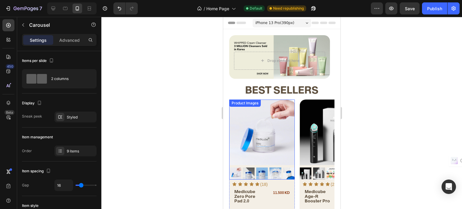
click at [262, 124] on img at bounding box center [262, 133] width 66 height 66
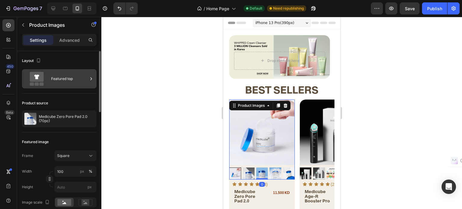
click at [71, 79] on div "Featured top" at bounding box center [69, 79] width 37 height 14
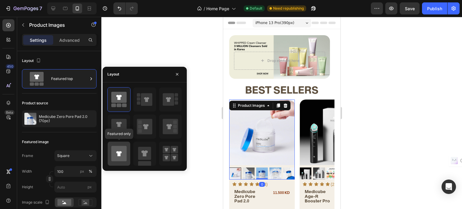
click at [128, 155] on div at bounding box center [119, 154] width 23 height 24
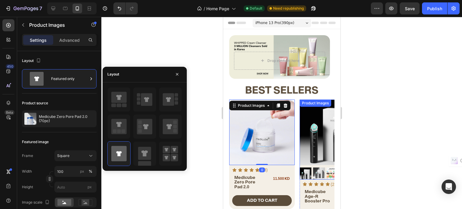
click at [313, 127] on img at bounding box center [332, 133] width 66 height 66
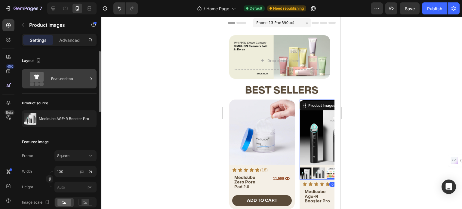
click at [43, 81] on icon at bounding box center [37, 77] width 14 height 10
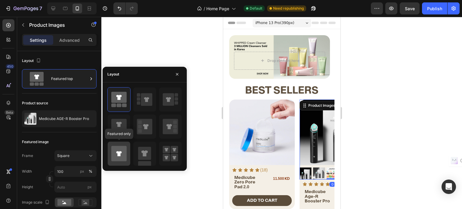
click at [115, 154] on icon at bounding box center [118, 153] width 15 height 15
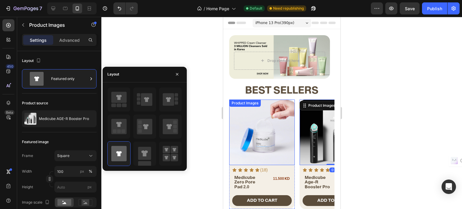
scroll to position [30, 0]
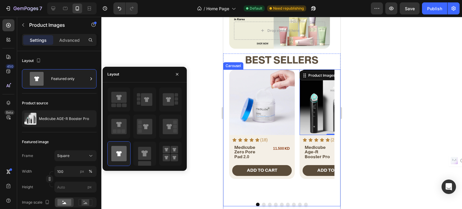
click at [274, 203] on button "Dot" at bounding box center [276, 205] width 4 height 4
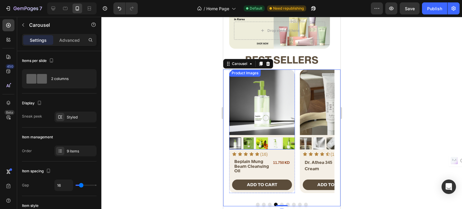
click at [254, 109] on img at bounding box center [262, 102] width 66 height 66
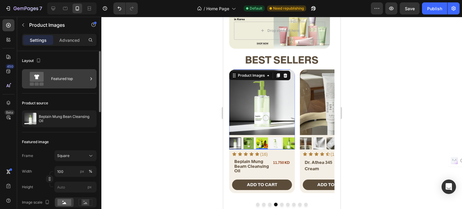
click at [53, 77] on div "Featured top" at bounding box center [69, 79] width 37 height 14
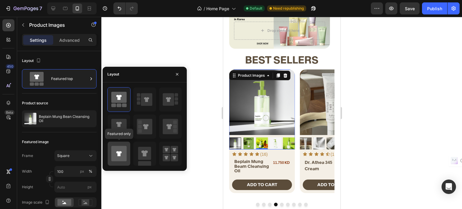
click at [122, 156] on icon at bounding box center [118, 153] width 15 height 15
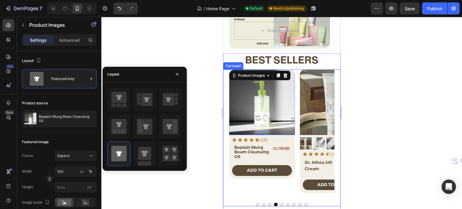
click at [268, 203] on button "Dot" at bounding box center [270, 205] width 4 height 4
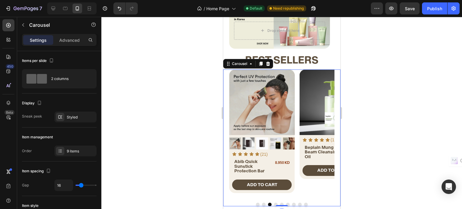
click at [274, 203] on button "Dot" at bounding box center [276, 205] width 4 height 4
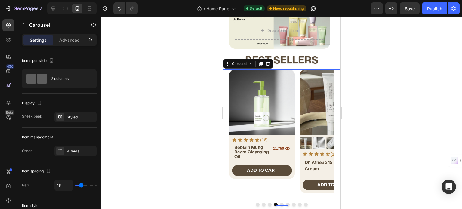
click at [268, 203] on button "Dot" at bounding box center [270, 205] width 4 height 4
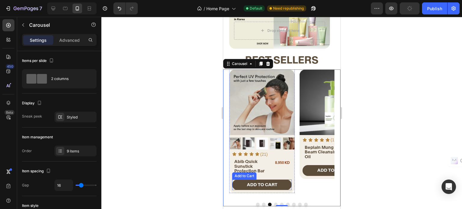
click at [267, 102] on img at bounding box center [262, 102] width 66 height 66
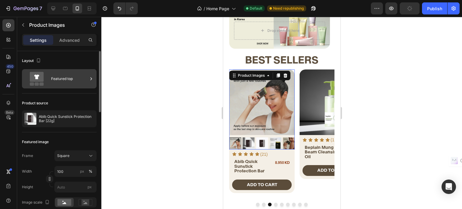
click at [64, 72] on div "Featured top" at bounding box center [69, 79] width 37 height 14
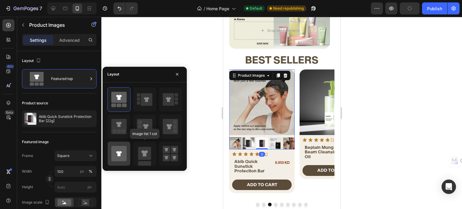
click at [124, 155] on icon at bounding box center [118, 153] width 15 height 15
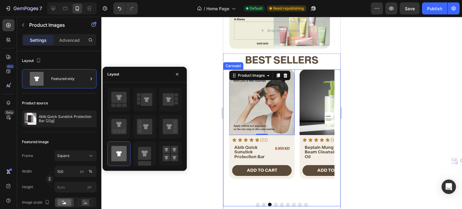
click at [280, 203] on button "Dot" at bounding box center [282, 205] width 4 height 4
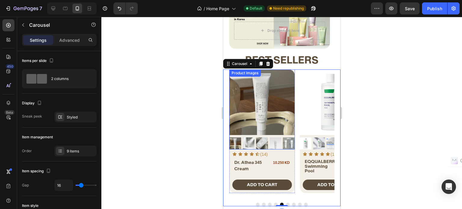
click at [285, 97] on img at bounding box center [262, 102] width 66 height 66
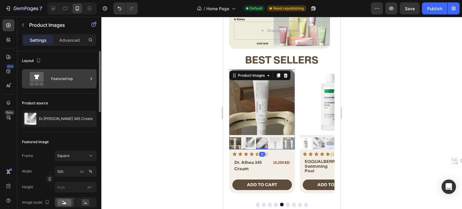
click at [57, 78] on div "Featured top" at bounding box center [69, 79] width 37 height 14
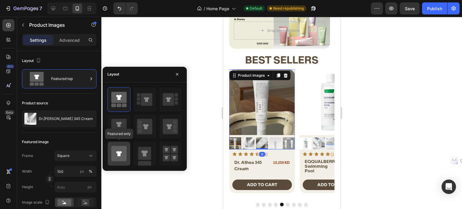
click at [119, 155] on icon at bounding box center [118, 153] width 5 height 5
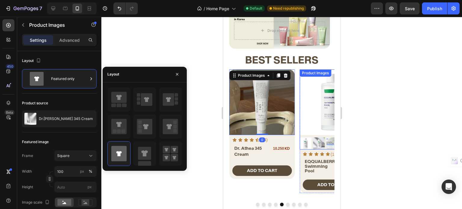
click at [311, 103] on img at bounding box center [332, 102] width 66 height 66
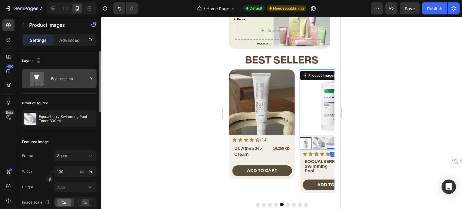
click at [53, 77] on div "Featured top" at bounding box center [69, 79] width 37 height 14
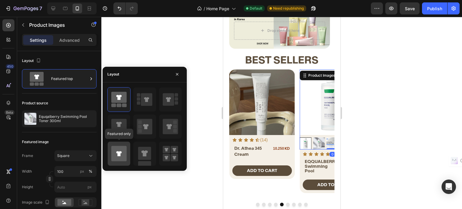
drag, startPoint x: 114, startPoint y: 150, endPoint x: 62, endPoint y: 173, distance: 56.2
click at [114, 150] on icon at bounding box center [118, 153] width 15 height 15
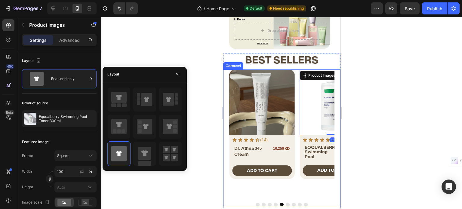
click at [286, 203] on button "Dot" at bounding box center [288, 205] width 4 height 4
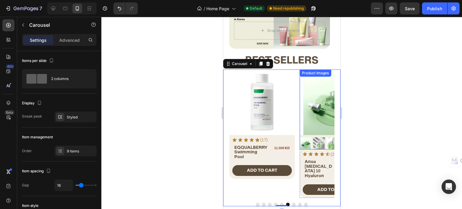
click at [325, 96] on img at bounding box center [332, 102] width 66 height 66
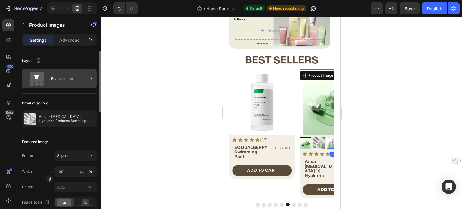
click at [67, 84] on div "Featured top" at bounding box center [69, 79] width 37 height 14
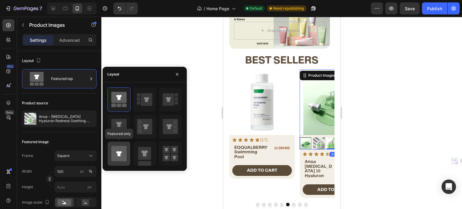
drag, startPoint x: 117, startPoint y: 150, endPoint x: 46, endPoint y: 191, distance: 81.5
click at [117, 150] on icon at bounding box center [118, 153] width 15 height 15
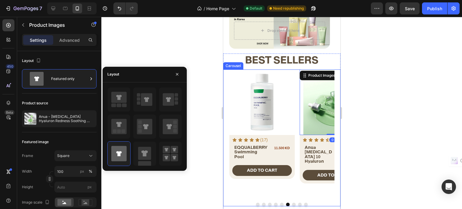
click at [289, 203] on div at bounding box center [281, 205] width 105 height 4
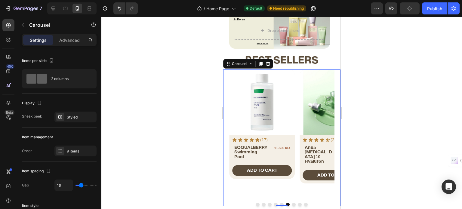
click at [292, 203] on button "Dot" at bounding box center [294, 205] width 4 height 4
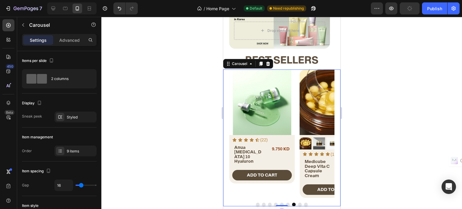
click at [325, 108] on img at bounding box center [332, 102] width 66 height 66
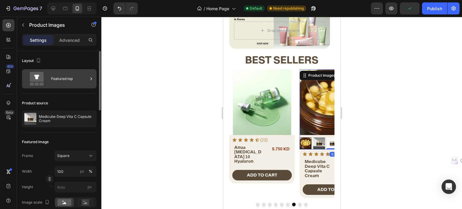
click at [48, 80] on icon at bounding box center [37, 79] width 24 height 14
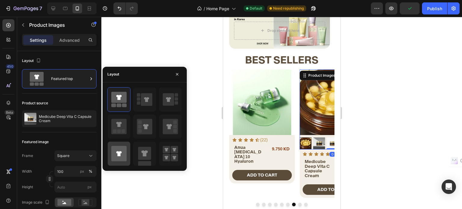
click at [122, 155] on icon at bounding box center [118, 153] width 15 height 15
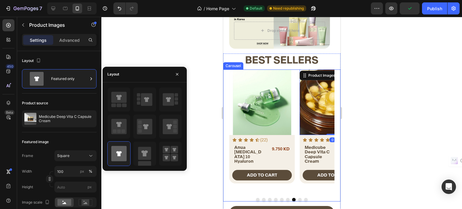
click at [298, 199] on button "Dot" at bounding box center [300, 200] width 4 height 4
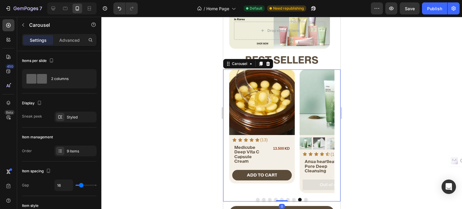
click at [319, 101] on img at bounding box center [332, 102] width 66 height 66
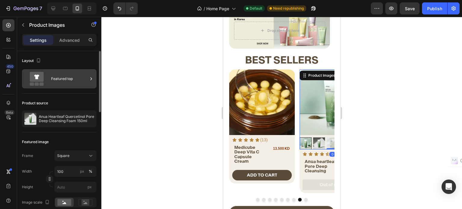
click at [69, 84] on div "Featured top" at bounding box center [69, 79] width 37 height 14
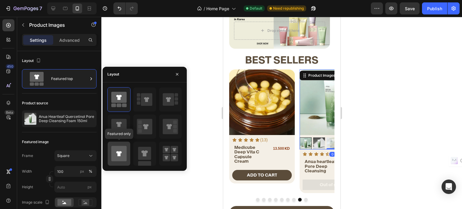
click at [119, 151] on icon at bounding box center [118, 153] width 5 height 5
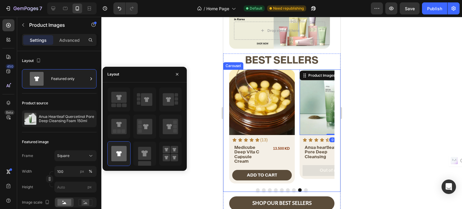
click at [304, 188] on button "Dot" at bounding box center [306, 190] width 4 height 4
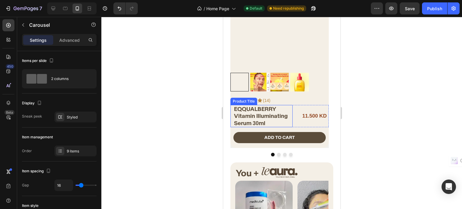
scroll to position [511, 0]
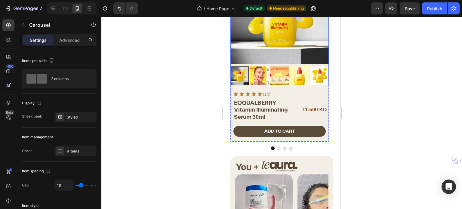
drag, startPoint x: 270, startPoint y: 49, endPoint x: 261, endPoint y: 56, distance: 11.4
click at [270, 49] on img at bounding box center [279, 15] width 98 height 98
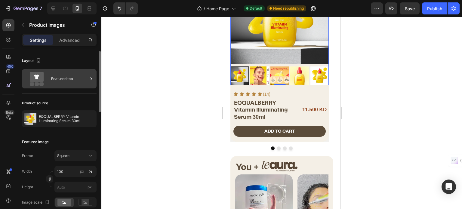
click at [67, 82] on div "Featured top" at bounding box center [69, 79] width 37 height 14
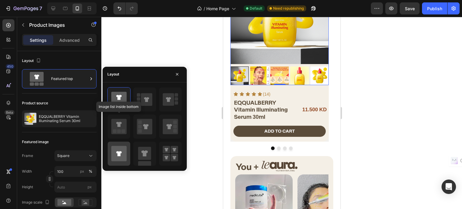
click at [126, 151] on icon at bounding box center [118, 153] width 15 height 15
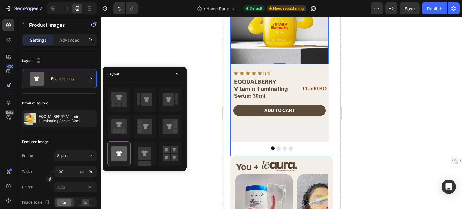
click at [277, 146] on button "Dot" at bounding box center [279, 148] width 4 height 4
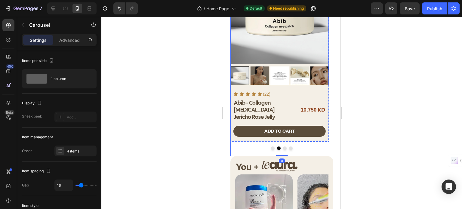
click at [276, 43] on img at bounding box center [279, 15] width 98 height 98
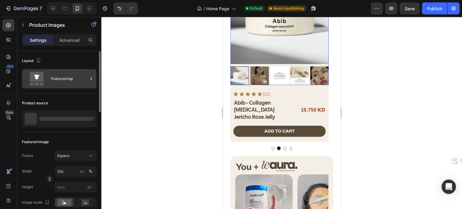
click at [82, 81] on div "Featured top" at bounding box center [69, 79] width 37 height 14
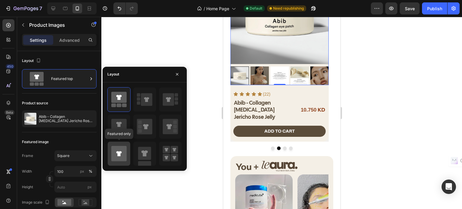
click at [115, 158] on icon at bounding box center [118, 153] width 15 height 15
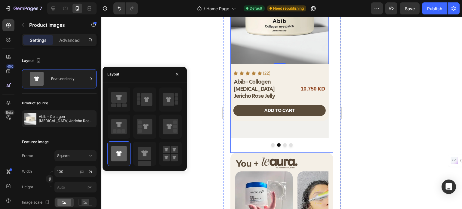
click at [283, 146] on button "Dot" at bounding box center [285, 145] width 4 height 4
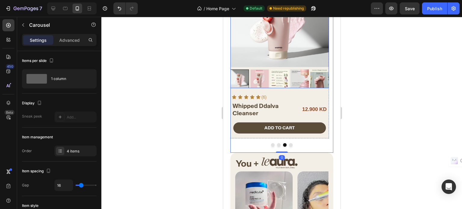
click at [275, 43] on img at bounding box center [279, 18] width 98 height 98
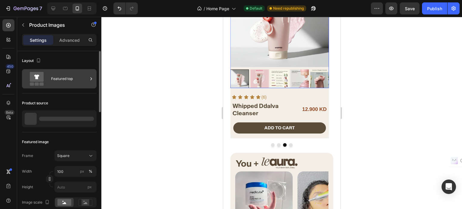
click at [49, 79] on div "Featured top" at bounding box center [59, 78] width 75 height 19
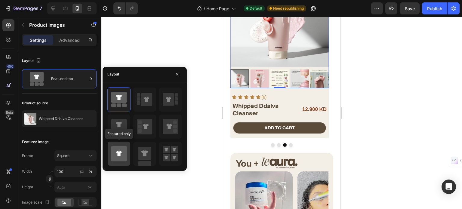
click at [111, 155] on icon at bounding box center [118, 153] width 15 height 17
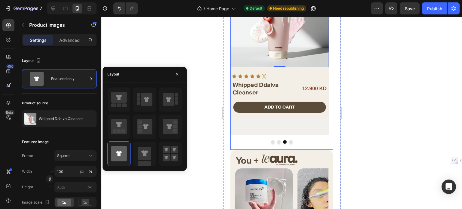
click at [289, 143] on button "Dot" at bounding box center [291, 142] width 4 height 4
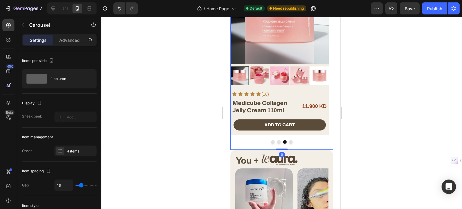
click at [266, 45] on img at bounding box center [279, 15] width 98 height 98
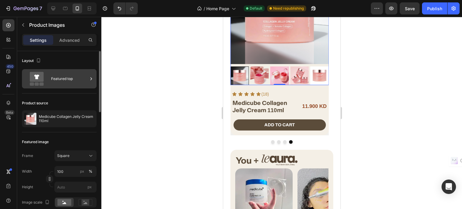
click at [55, 81] on div "Featured top" at bounding box center [69, 79] width 37 height 14
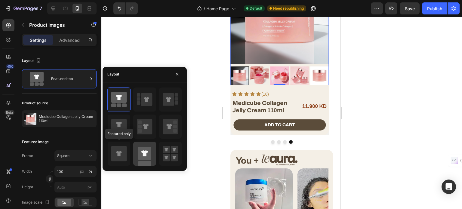
click at [117, 161] on icon at bounding box center [118, 153] width 15 height 15
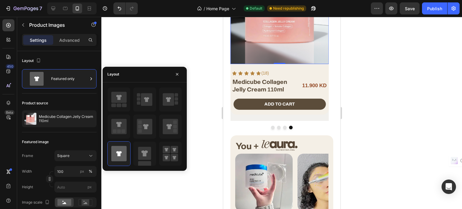
click at [271, 49] on img at bounding box center [279, 15] width 98 height 98
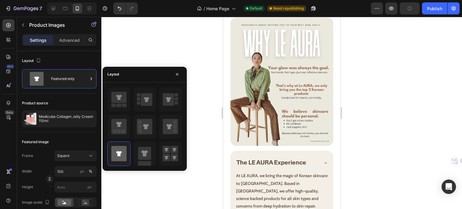
scroll to position [992, 0]
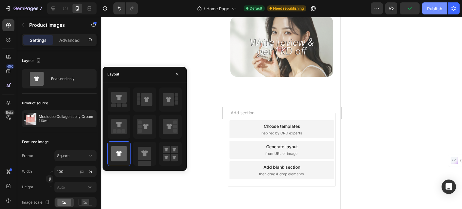
click at [431, 6] on div "Publish" at bounding box center [434, 8] width 15 height 6
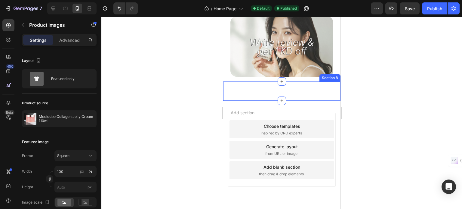
click at [297, 82] on div "You + Le Aura Heading Image Mariam using Medicube Zero Pore Pad 2.0 Text Block …" at bounding box center [281, 91] width 117 height 19
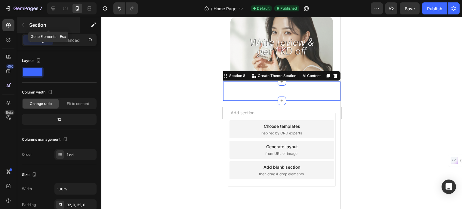
click at [22, 25] on icon "button" at bounding box center [23, 25] width 5 height 5
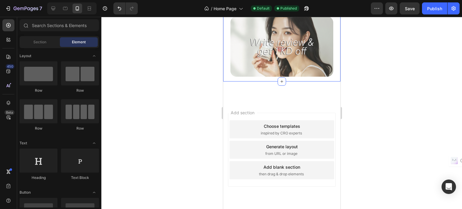
click at [247, 82] on div "You + Le Aura Heading Image Mariam using Medicube Zero Pore Pad 2.0 Text Block …" at bounding box center [281, 91] width 117 height 19
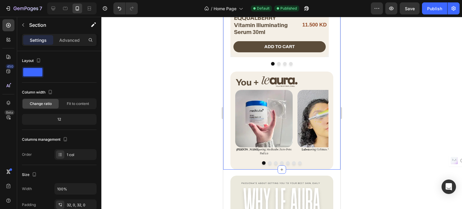
scroll to position [483, 0]
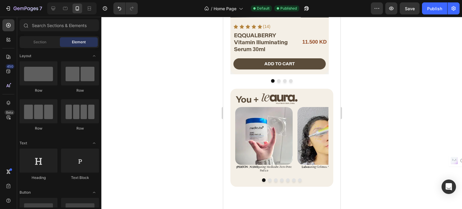
drag, startPoint x: 340, startPoint y: 91, endPoint x: 404, endPoint y: 68, distance: 68.6
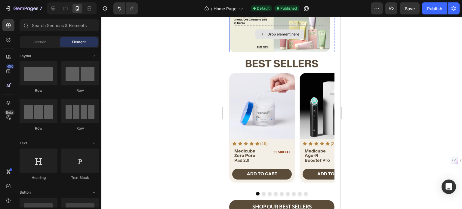
scroll to position [30, 0]
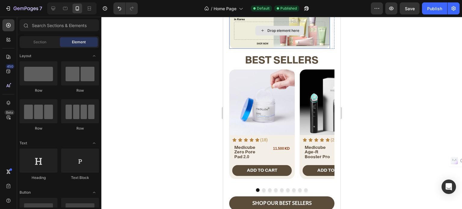
click at [233, 45] on div "Background Image" at bounding box center [279, 27] width 101 height 44
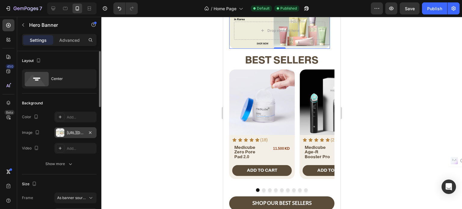
click at [68, 130] on div "[URL][DOMAIN_NAME]" at bounding box center [75, 132] width 42 height 11
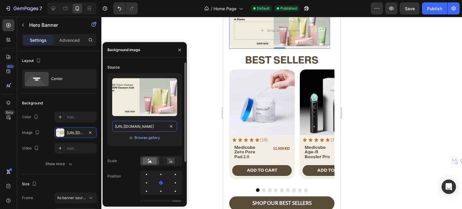
click at [149, 122] on input "[URL][DOMAIN_NAME]" at bounding box center [144, 126] width 65 height 11
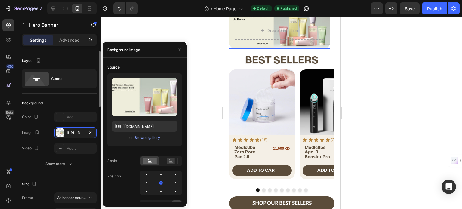
click at [64, 104] on div "Background" at bounding box center [59, 103] width 75 height 10
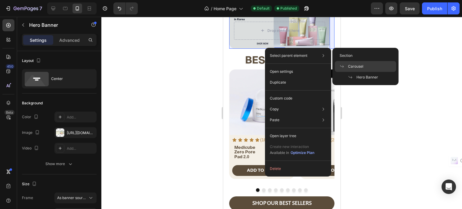
click at [360, 65] on span "Carousel" at bounding box center [355, 66] width 15 height 5
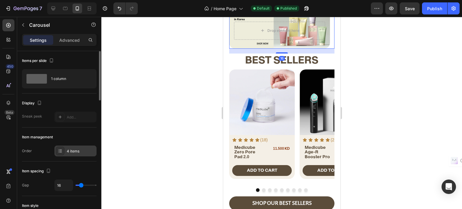
click at [77, 155] on div "4 items" at bounding box center [75, 151] width 42 height 11
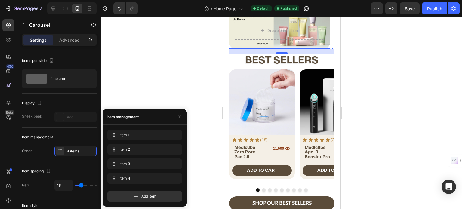
click at [231, 45] on div "Background Image" at bounding box center [279, 27] width 101 height 44
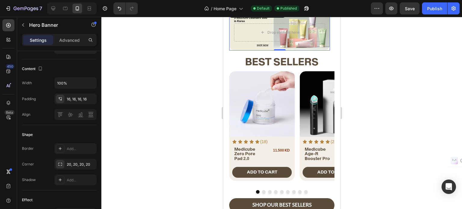
scroll to position [0, 0]
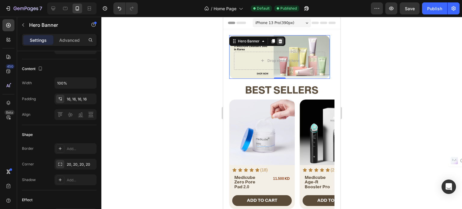
click at [279, 39] on icon at bounding box center [280, 41] width 4 height 4
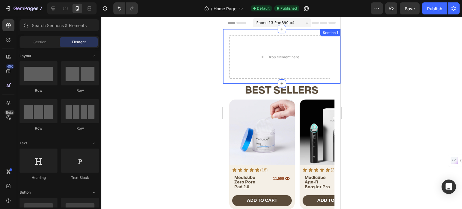
click at [247, 31] on div "Drop element here Heading Text Block Drop element here Hero Banner Heading Text…" at bounding box center [281, 56] width 117 height 54
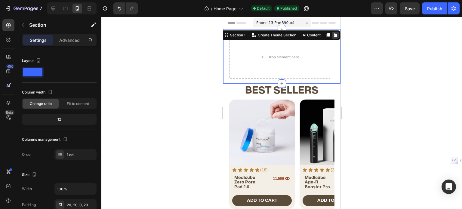
click at [333, 34] on icon at bounding box center [335, 35] width 4 height 4
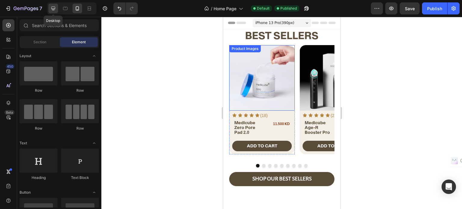
click at [56, 11] on icon at bounding box center [53, 8] width 6 height 6
click at [223, 17] on div "Heading Text Block Hero Banner Heading Text Block Hero Banner Heading Text Bloc…" at bounding box center [223, 17] width 0 height 0
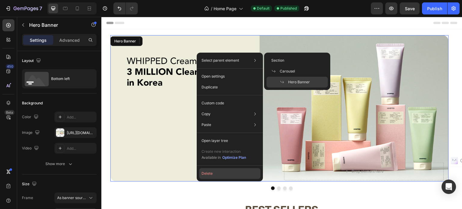
click at [212, 174] on button "Delete" at bounding box center [229, 173] width 61 height 11
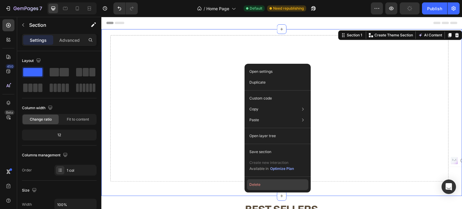
drag, startPoint x: 256, startPoint y: 186, endPoint x: 144, endPoint y: 168, distance: 113.7
click at [256, 186] on button "Delete" at bounding box center [277, 184] width 61 height 11
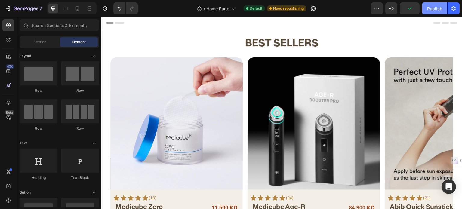
click at [427, 8] on button "Publish" at bounding box center [434, 8] width 25 height 12
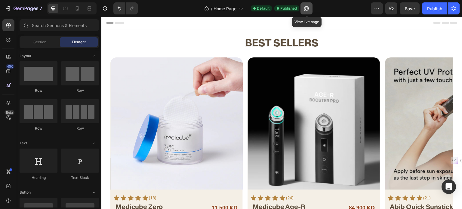
click at [303, 7] on button "button" at bounding box center [306, 8] width 12 height 12
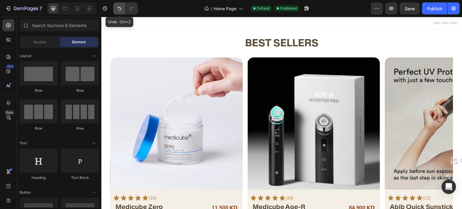
click at [117, 11] on icon "Undo/Redo" at bounding box center [119, 8] width 6 height 6
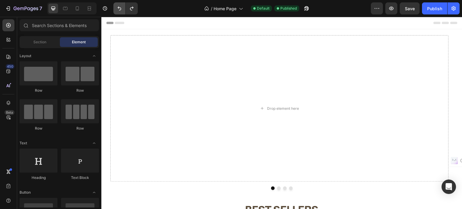
click at [120, 6] on icon "Undo/Redo" at bounding box center [119, 8] width 6 height 6
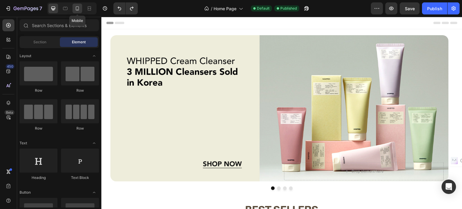
click at [82, 9] on div at bounding box center [77, 9] width 10 height 10
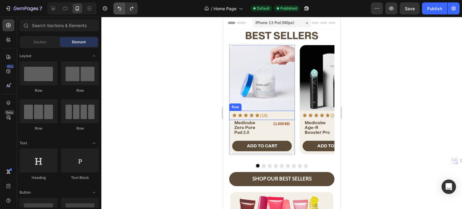
drag, startPoint x: 120, startPoint y: 8, endPoint x: 31, endPoint y: 76, distance: 112.2
click at [120, 8] on icon "Undo/Redo" at bounding box center [120, 9] width 4 height 4
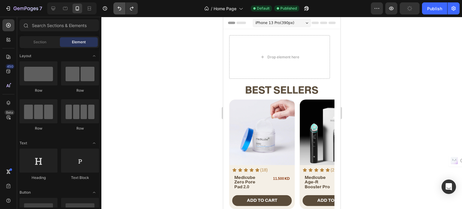
click at [122, 9] on icon "Undo/Redo" at bounding box center [119, 8] width 6 height 6
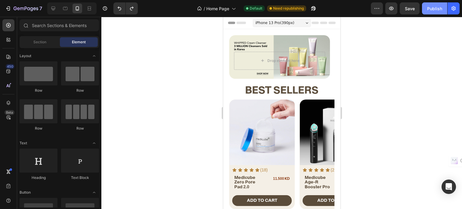
click at [432, 8] on div "Publish" at bounding box center [434, 8] width 15 height 6
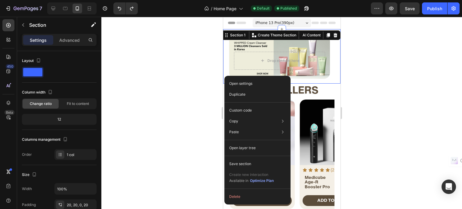
click at [237, 197] on button "Delete" at bounding box center [257, 196] width 61 height 11
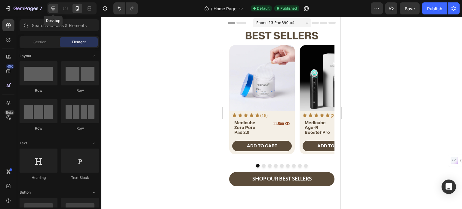
click at [54, 9] on icon at bounding box center [53, 8] width 6 height 6
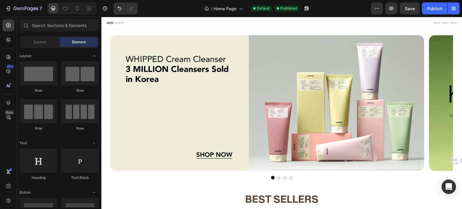
click at [110, 85] on div "Background Image" at bounding box center [267, 103] width 314 height 136
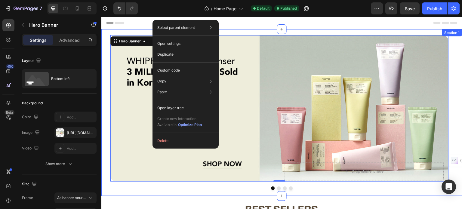
click at [106, 113] on div "Heading Text Block Drop element here Hero Banner 0 Heading Text Block Drop elem…" at bounding box center [281, 112] width 361 height 167
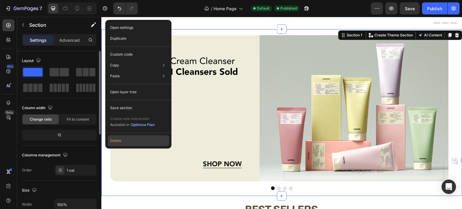
click at [131, 141] on button "Delete" at bounding box center [138, 140] width 61 height 11
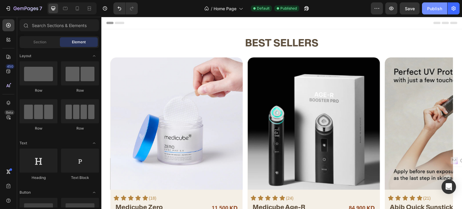
click at [438, 7] on div "Publish" at bounding box center [434, 8] width 15 height 6
